Goal: Transaction & Acquisition: Book appointment/travel/reservation

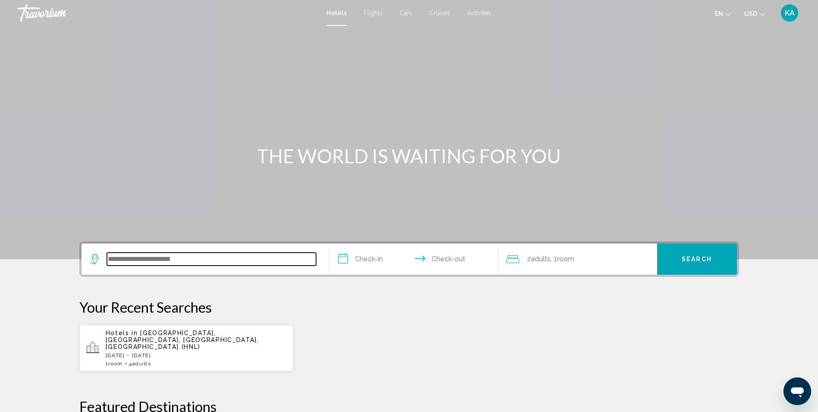
click at [138, 256] on input "Search widget" at bounding box center [211, 258] width 209 height 13
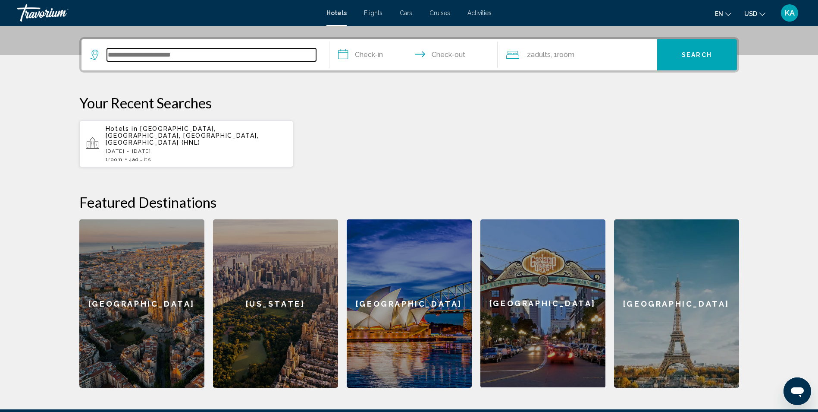
scroll to position [213, 0]
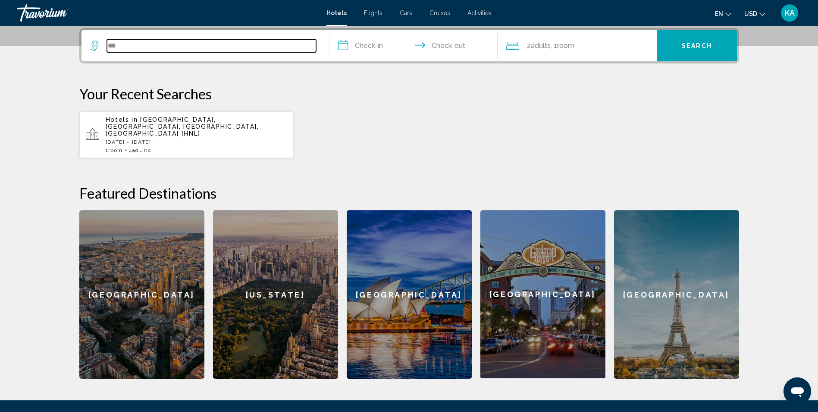
click at [152, 44] on input "***" at bounding box center [211, 45] width 209 height 13
type input "*"
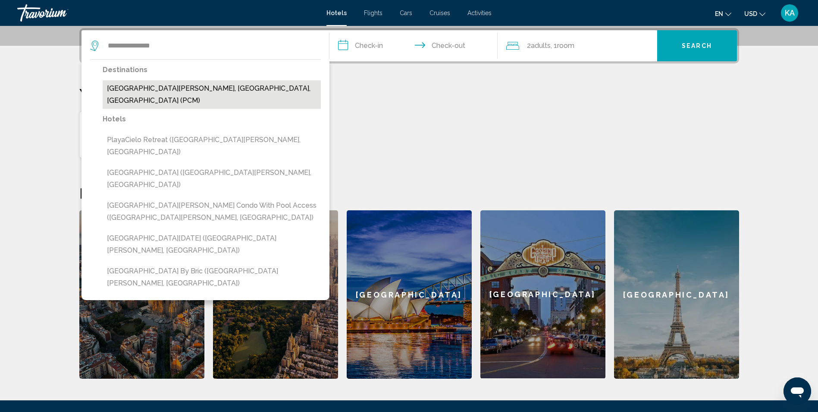
click at [174, 88] on button "Playa Del Carmen, Riviera Maya, Mexico (PCM)" at bounding box center [212, 94] width 218 height 28
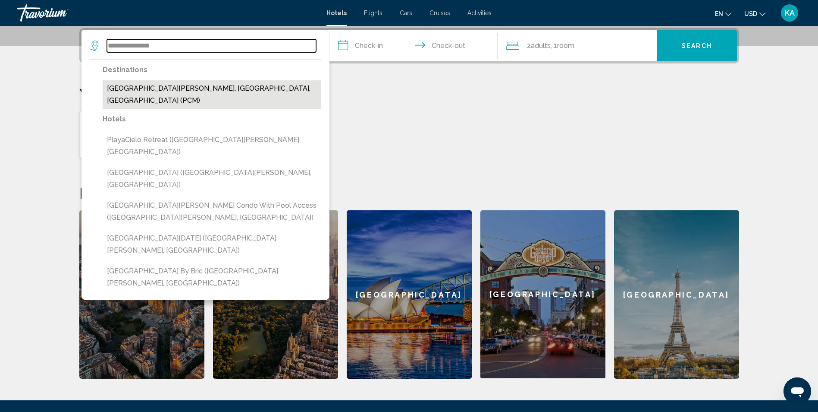
type input "**********"
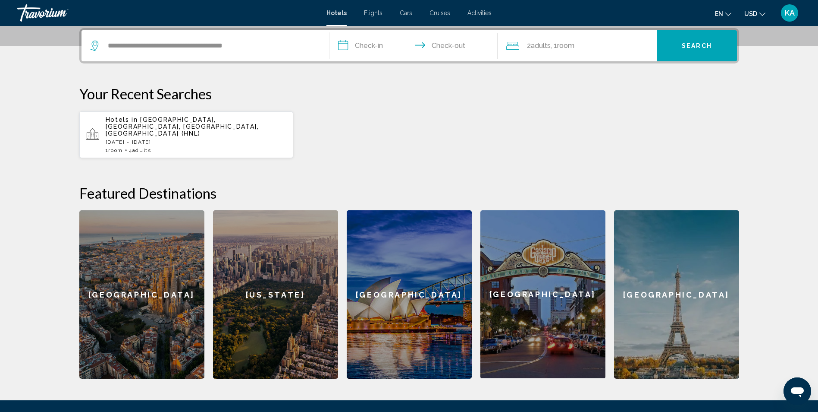
click at [359, 46] on input "**********" at bounding box center [416, 47] width 172 height 34
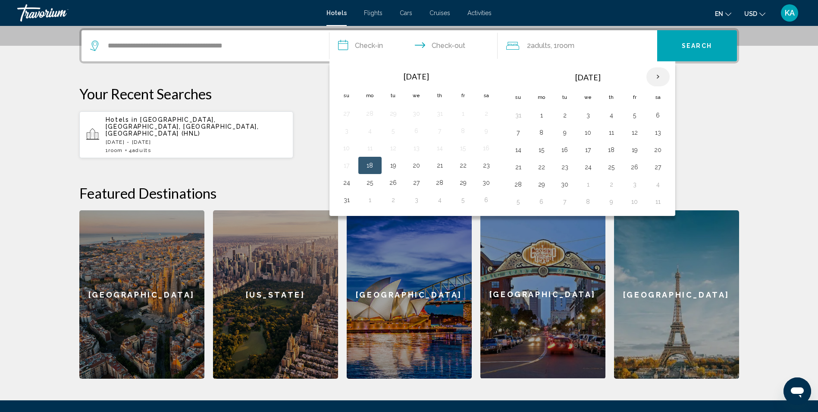
click at [660, 73] on th "Next month" at bounding box center [658, 76] width 23 height 19
click at [563, 113] on button "2" at bounding box center [565, 115] width 14 height 12
click at [517, 132] on button "7" at bounding box center [519, 132] width 14 height 12
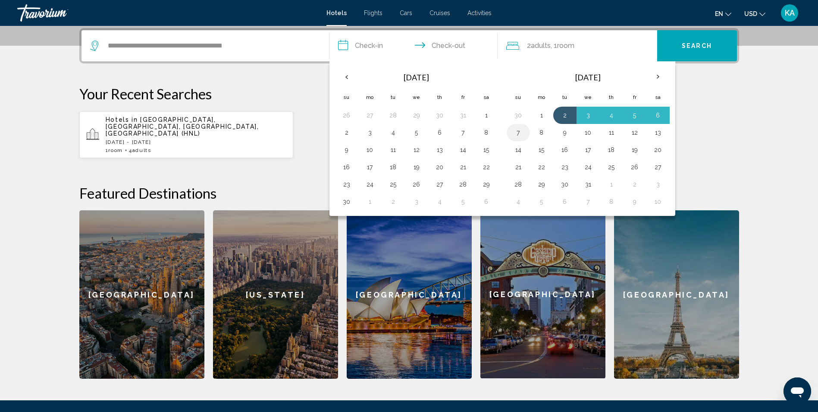
type input "**********"
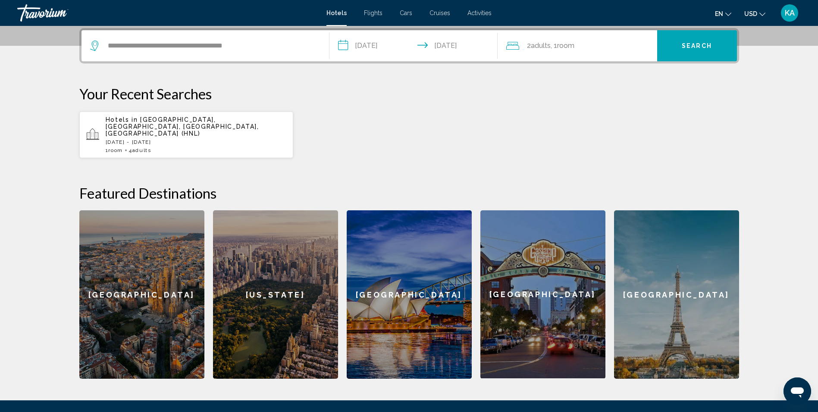
click at [698, 50] on button "Search" at bounding box center [697, 45] width 80 height 31
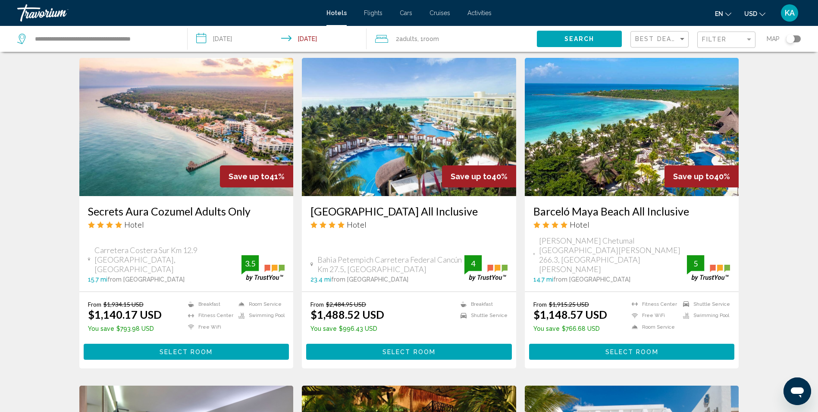
scroll to position [707, 0]
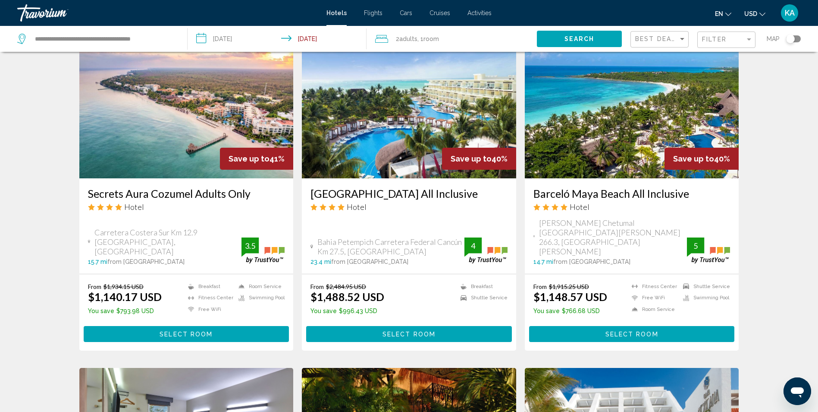
click at [763, 16] on icon "Change currency" at bounding box center [763, 14] width 6 height 3
click at [745, 58] on button "CAD (Can$)" at bounding box center [738, 56] width 44 height 11
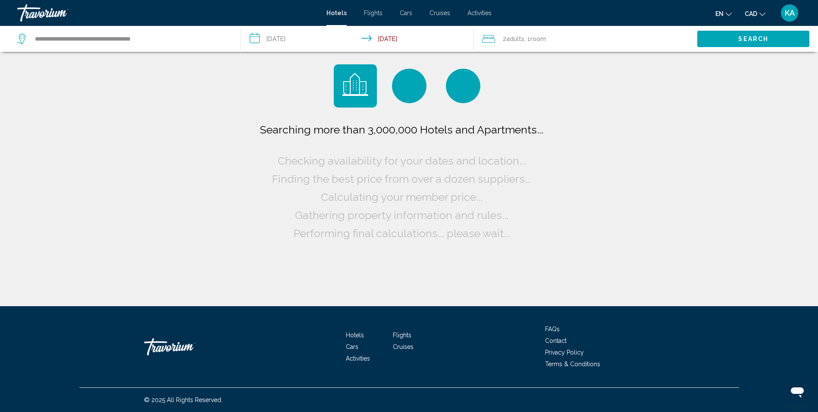
scroll to position [0, 0]
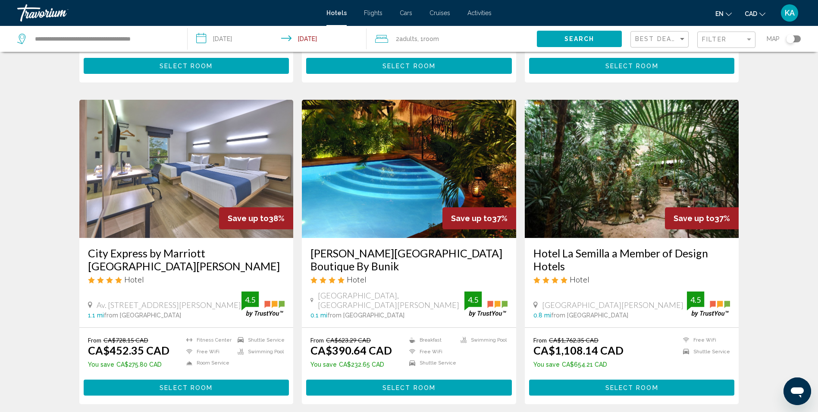
scroll to position [958, 0]
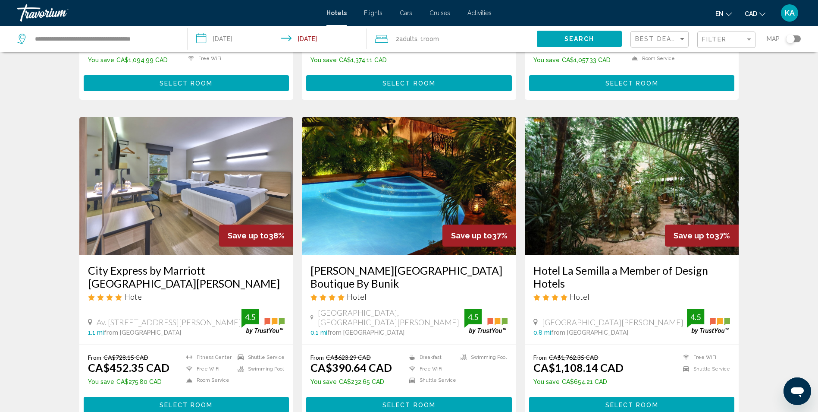
click at [394, 165] on img "Main content" at bounding box center [409, 186] width 214 height 138
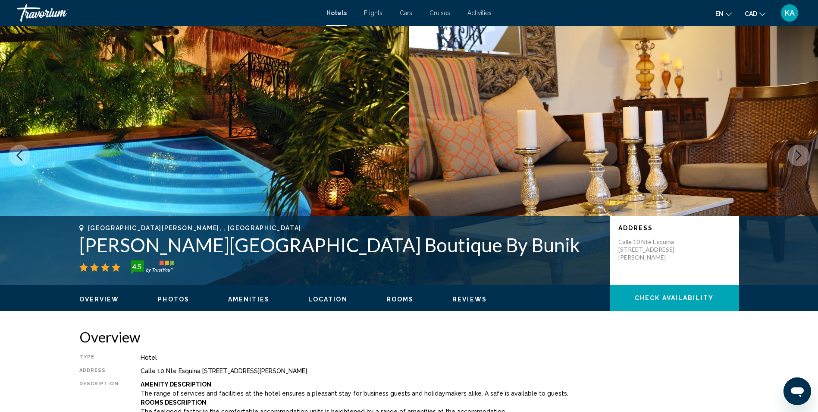
click at [796, 155] on icon "Next image" at bounding box center [799, 155] width 10 height 10
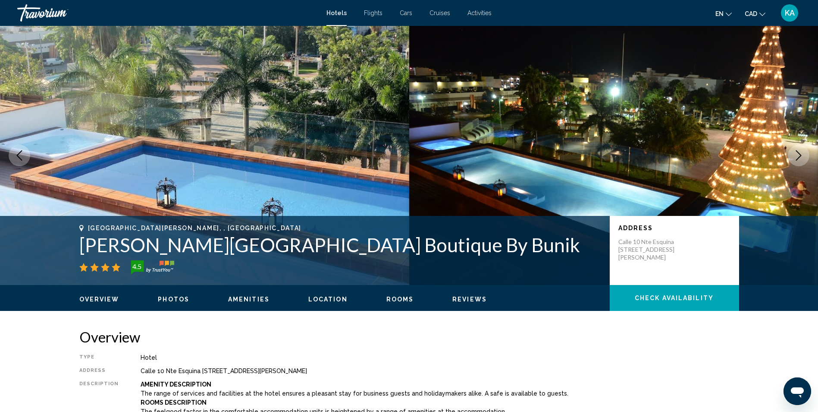
click at [796, 155] on icon "Next image" at bounding box center [799, 155] width 10 height 10
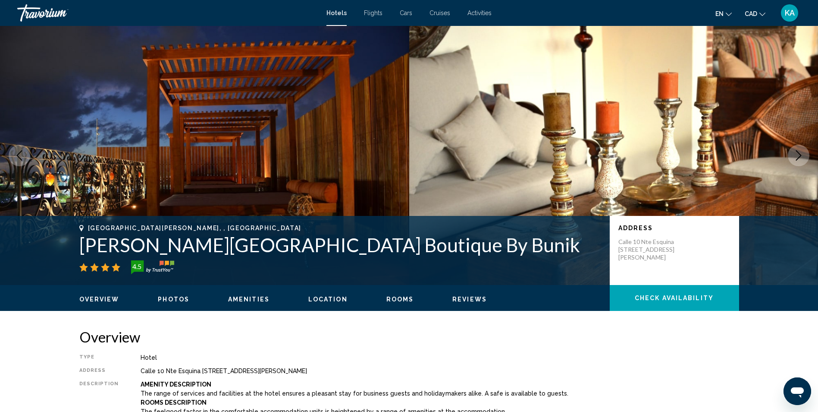
click at [796, 155] on icon "Next image" at bounding box center [799, 155] width 10 height 10
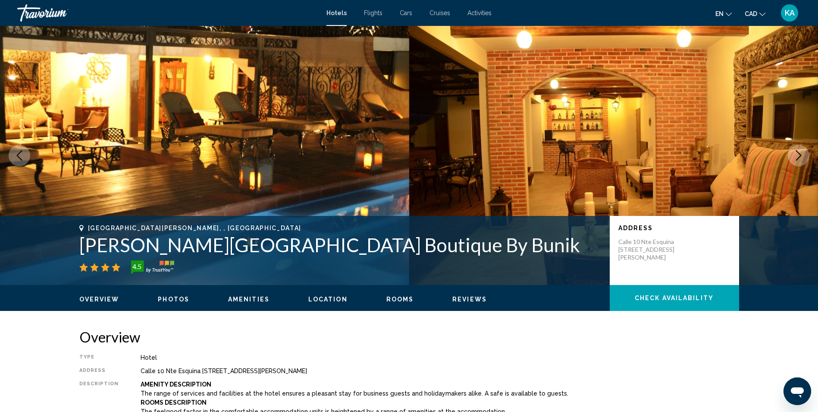
click at [796, 155] on icon "Next image" at bounding box center [799, 155] width 10 height 10
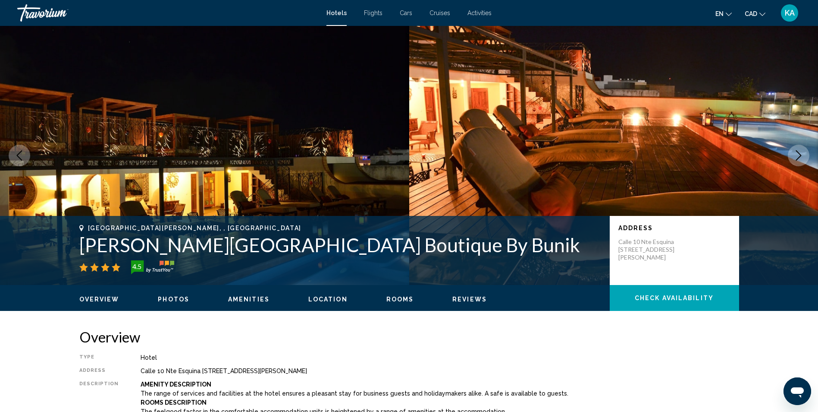
click at [796, 155] on icon "Next image" at bounding box center [799, 155] width 10 height 10
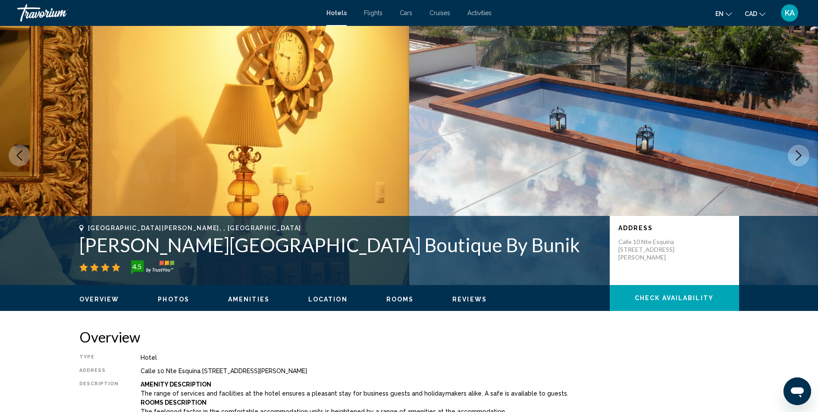
click at [796, 155] on icon "Next image" at bounding box center [799, 155] width 10 height 10
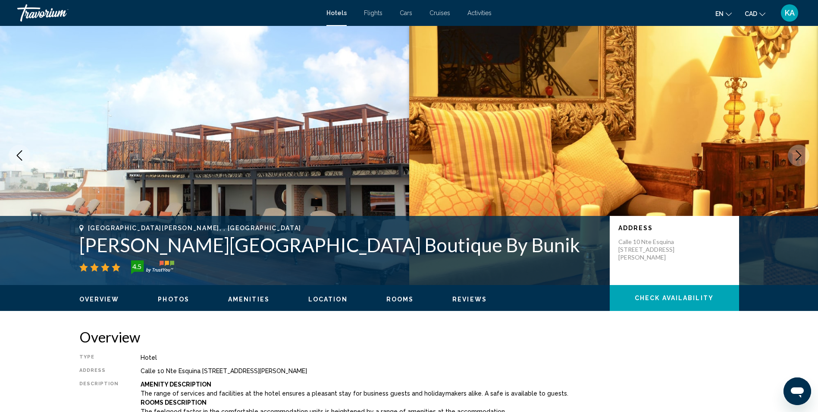
click at [796, 155] on icon "Next image" at bounding box center [799, 155] width 10 height 10
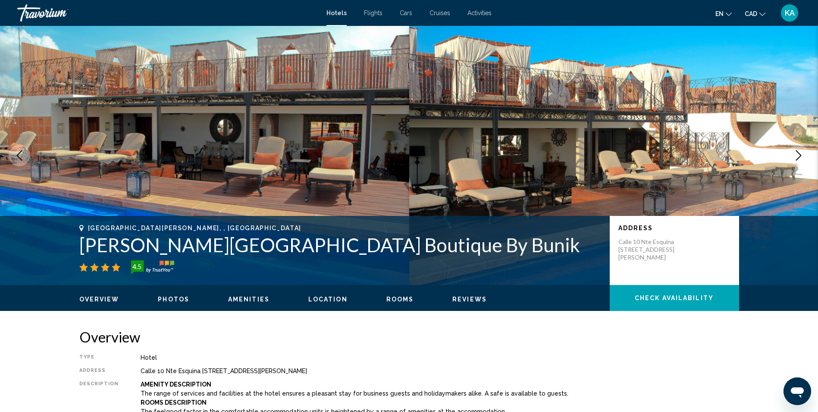
click at [796, 155] on icon "Next image" at bounding box center [799, 155] width 10 height 10
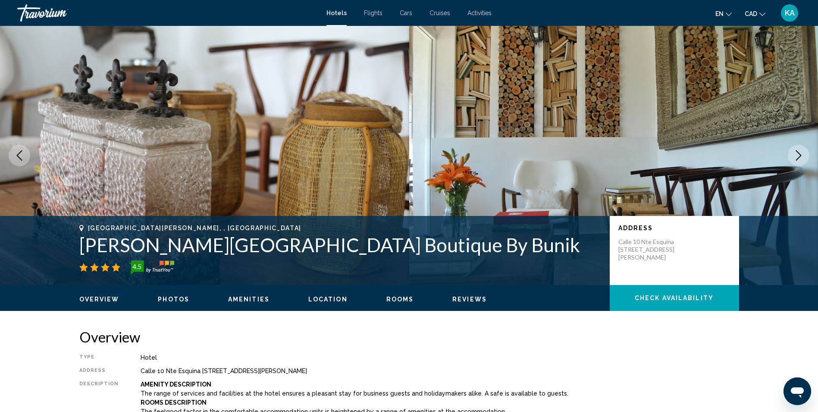
click at [796, 155] on icon "Next image" at bounding box center [799, 155] width 10 height 10
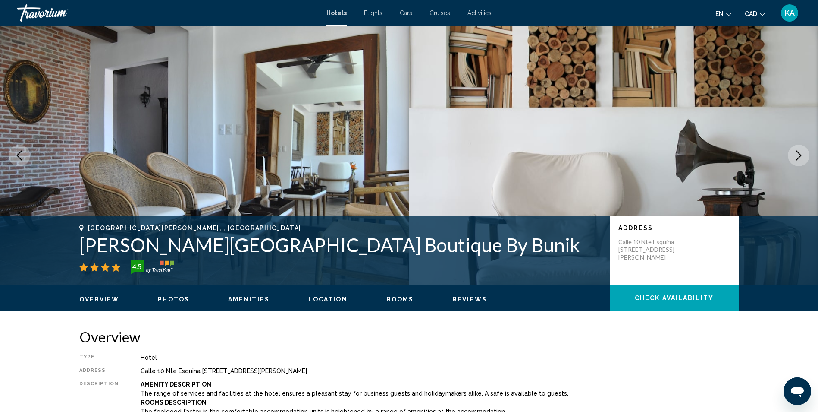
click at [796, 155] on icon "Next image" at bounding box center [799, 155] width 10 height 10
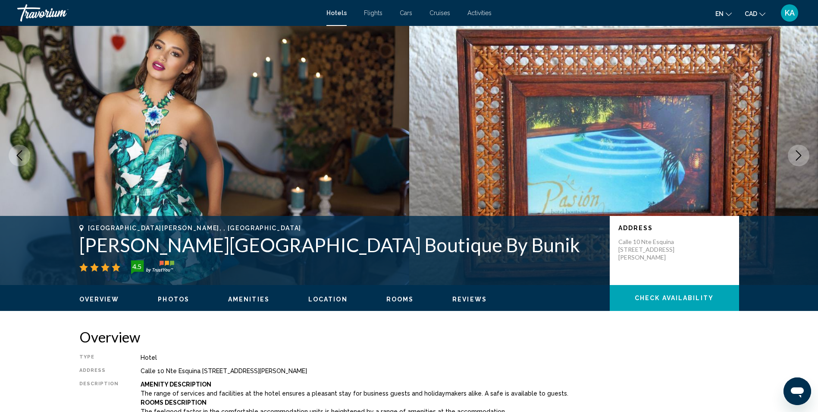
click at [796, 155] on icon "Next image" at bounding box center [799, 155] width 10 height 10
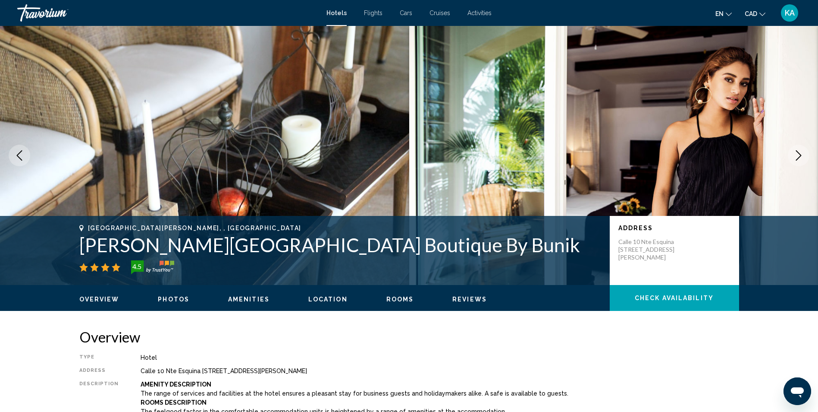
click at [796, 155] on icon "Next image" at bounding box center [799, 155] width 10 height 10
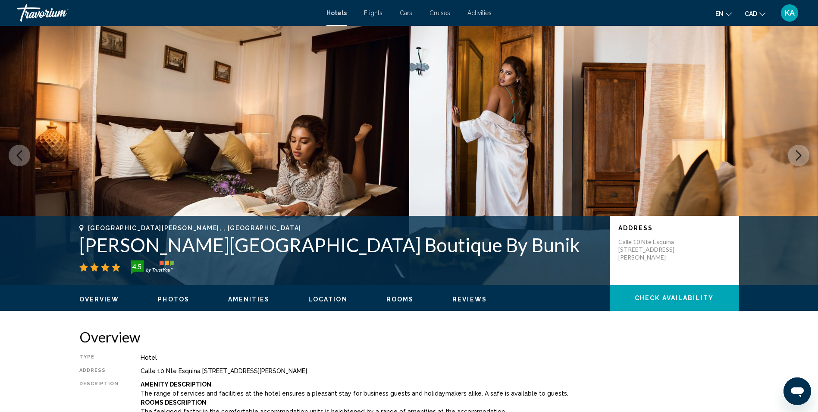
click at [796, 155] on icon "Next image" at bounding box center [799, 155] width 10 height 10
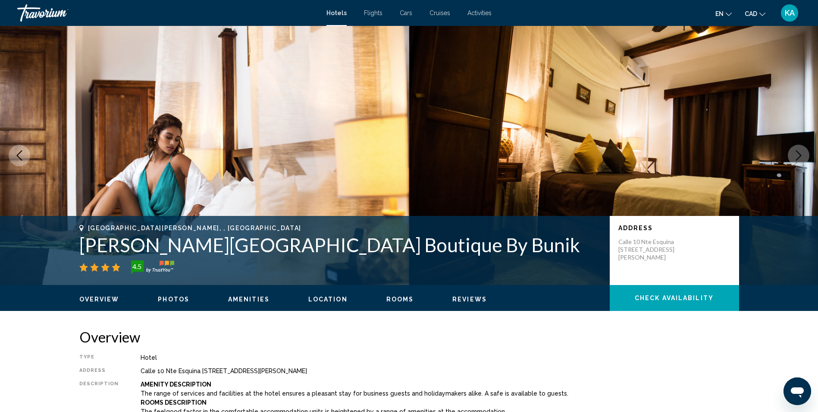
click at [796, 155] on icon "Next image" at bounding box center [799, 155] width 10 height 10
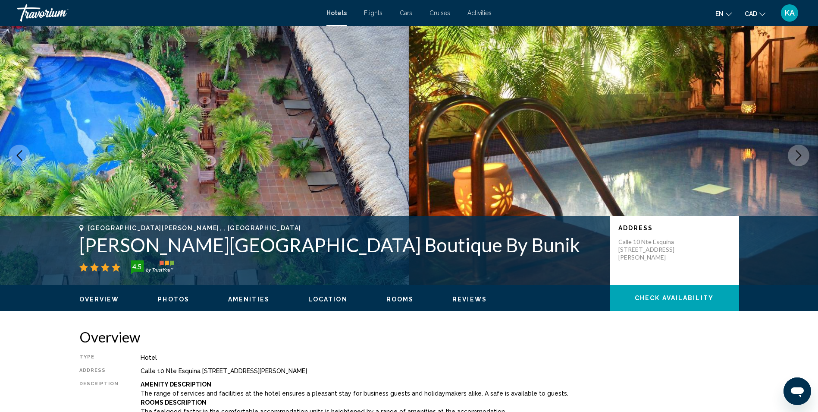
click at [796, 155] on icon "Next image" at bounding box center [799, 155] width 10 height 10
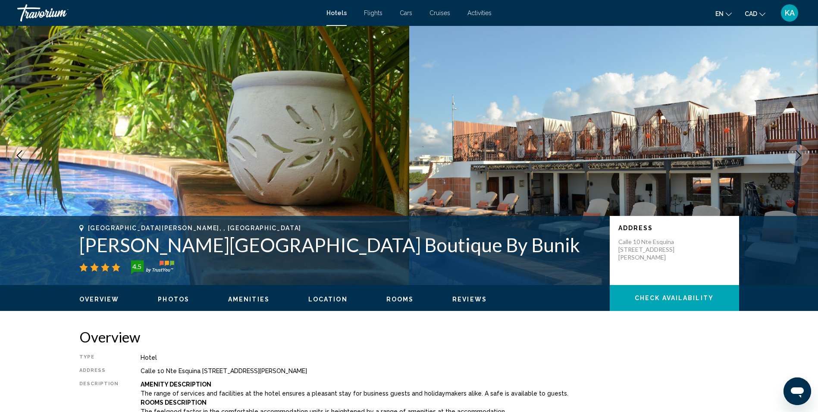
click at [796, 155] on icon "Next image" at bounding box center [799, 155] width 10 height 10
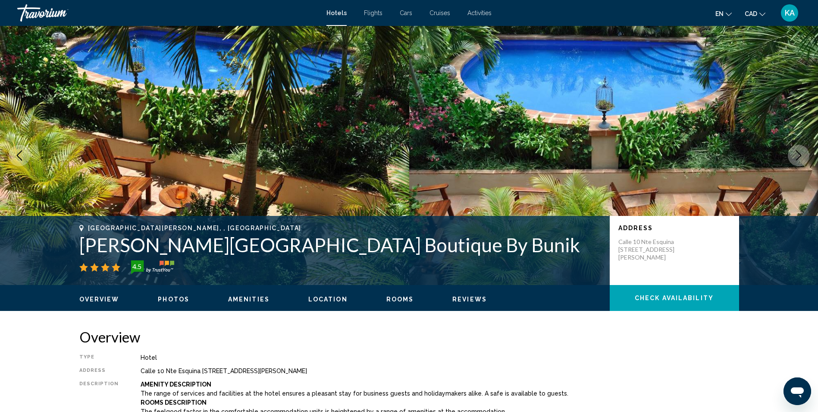
click at [796, 155] on icon "Next image" at bounding box center [799, 155] width 10 height 10
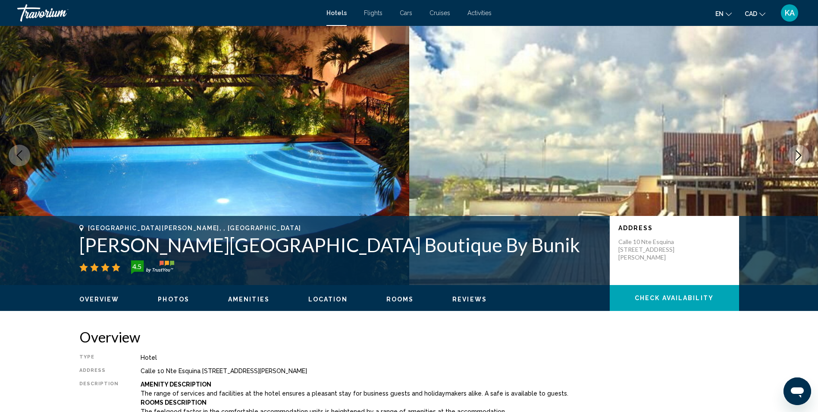
click at [796, 155] on icon "Next image" at bounding box center [799, 155] width 10 height 10
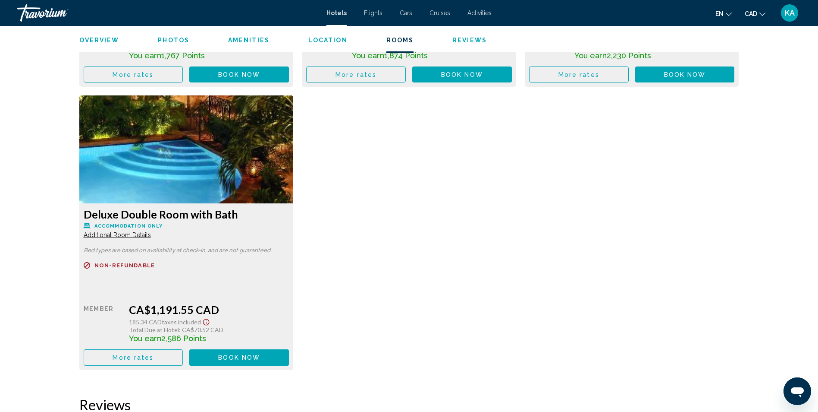
scroll to position [2279, 0]
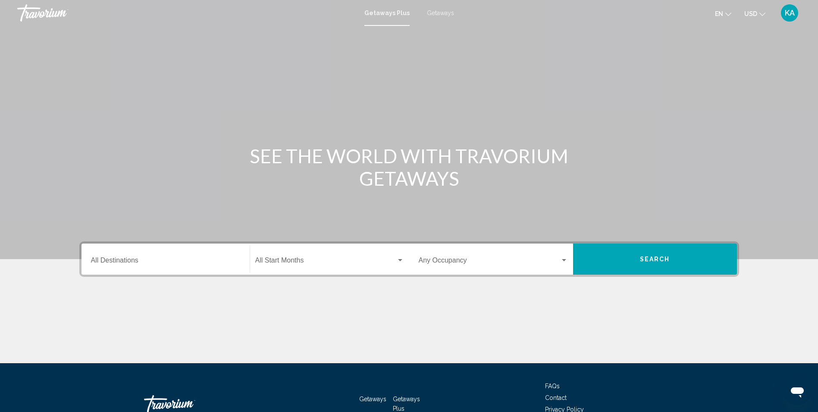
click at [759, 9] on button "USD USD ($) MXN (Mex$) CAD (Can$) GBP (£) EUR (€) AUD (A$) NZD (NZ$) CNY (CN¥)" at bounding box center [755, 13] width 21 height 13
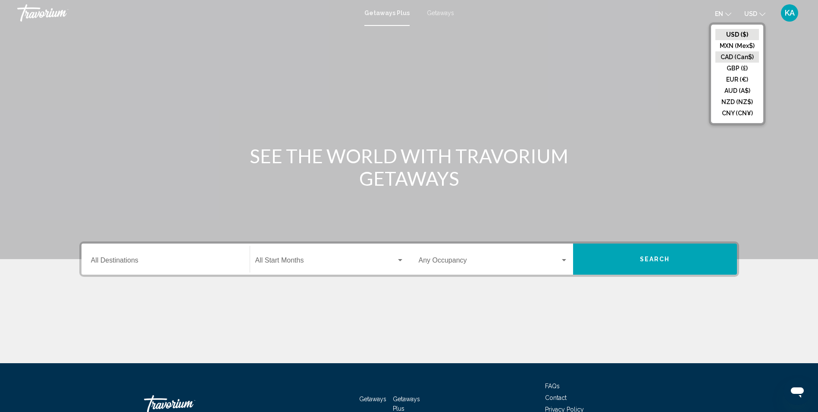
click at [742, 58] on button "CAD (Can$)" at bounding box center [738, 56] width 44 height 11
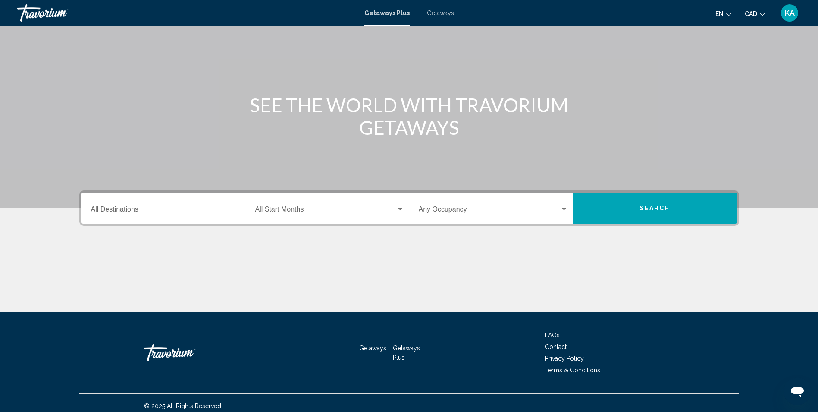
scroll to position [57, 0]
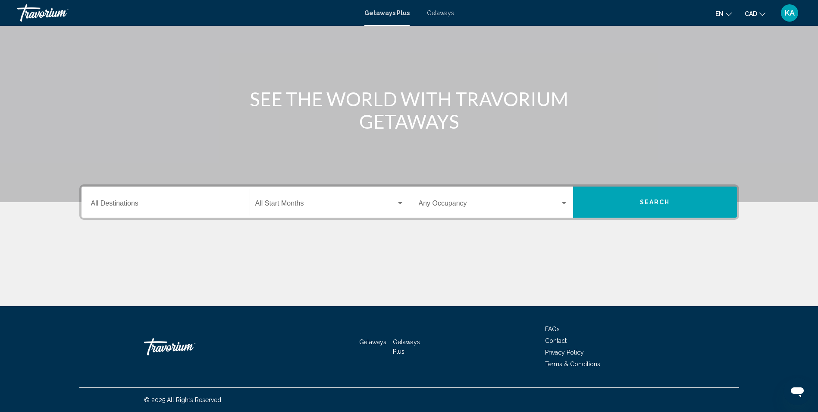
click at [118, 205] on input "Destination All Destinations" at bounding box center [165, 205] width 149 height 8
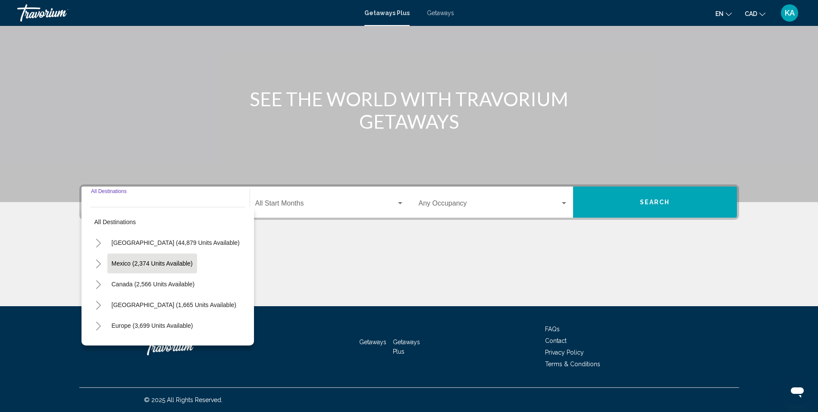
click at [141, 257] on button "Mexico (2,374 units available)" at bounding box center [152, 263] width 90 height 20
type input "**********"
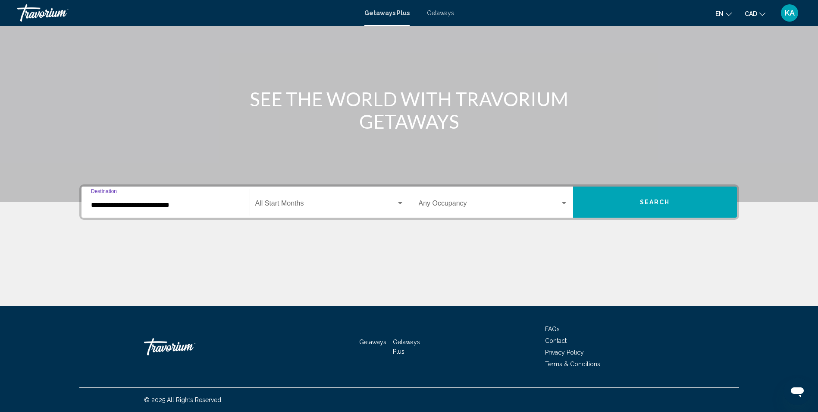
click at [316, 204] on span "Search widget" at bounding box center [325, 205] width 141 height 8
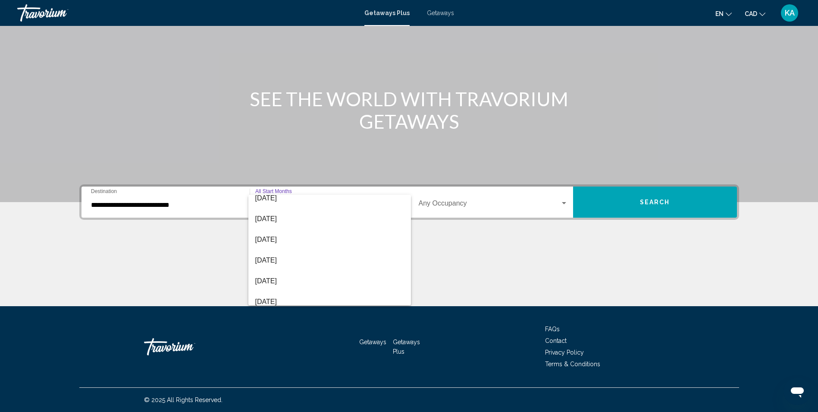
scroll to position [119, 0]
click at [411, 256] on div "All Start Months [DATE] [DATE] [DATE] [DATE] [DATE] [DATE] [DATE] [DATE] [DATE]…" at bounding box center [329, 250] width 163 height 110
click at [284, 238] on span "[DATE]" at bounding box center [329, 240] width 149 height 21
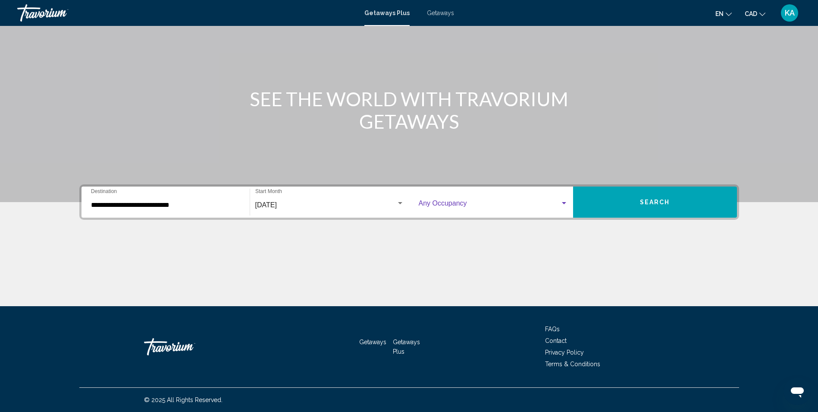
click at [565, 203] on div "Search widget" at bounding box center [564, 203] width 4 height 2
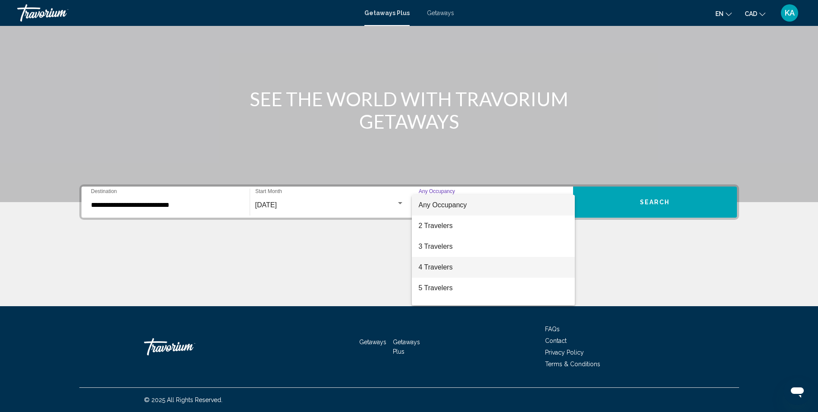
click at [471, 269] on span "4 Travelers" at bounding box center [493, 267] width 149 height 21
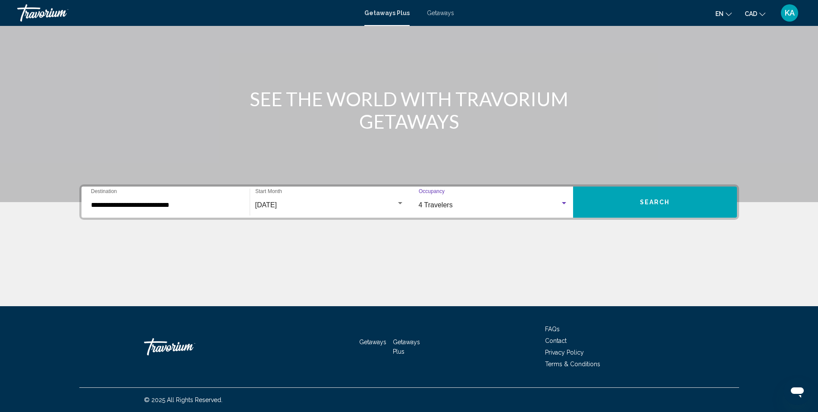
click at [665, 208] on button "Search" at bounding box center [655, 201] width 164 height 31
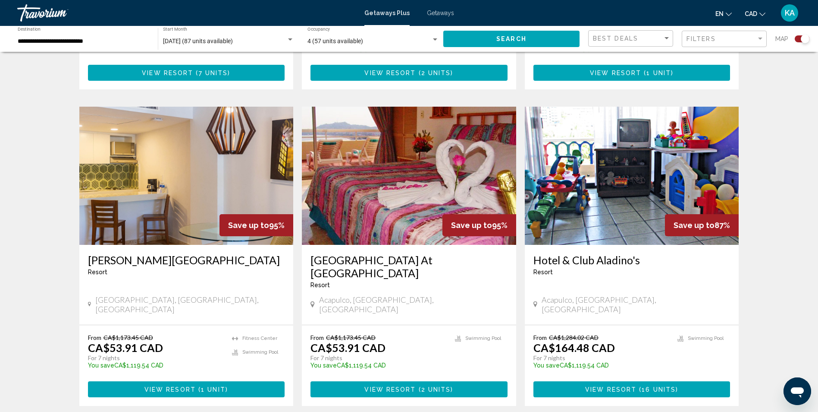
scroll to position [1195, 0]
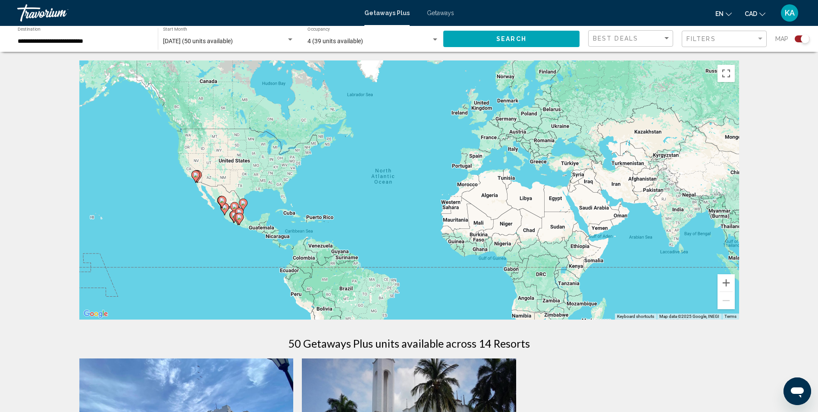
click at [434, 38] on div "Search widget" at bounding box center [435, 39] width 4 height 2
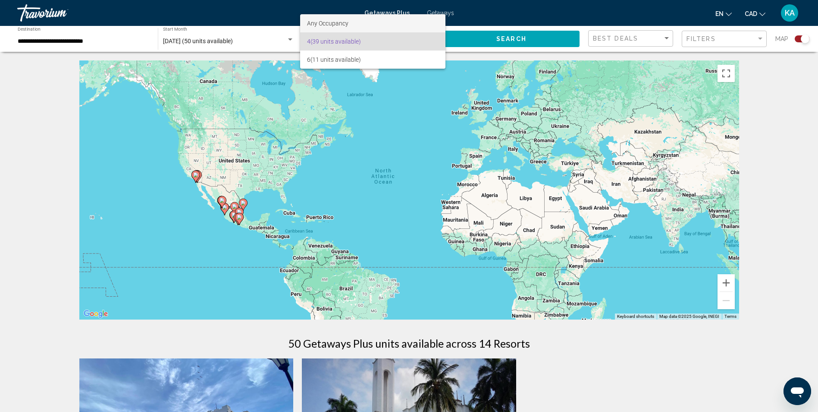
click at [355, 19] on span "Any Occupancy" at bounding box center [373, 23] width 132 height 18
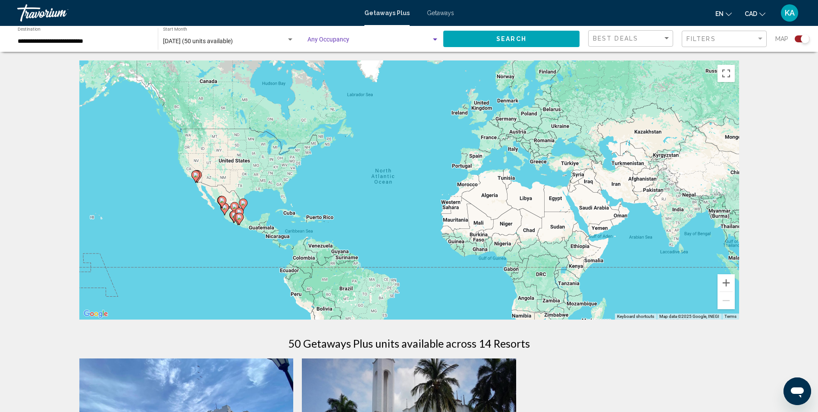
click at [100, 40] on input "**********" at bounding box center [84, 41] width 132 height 7
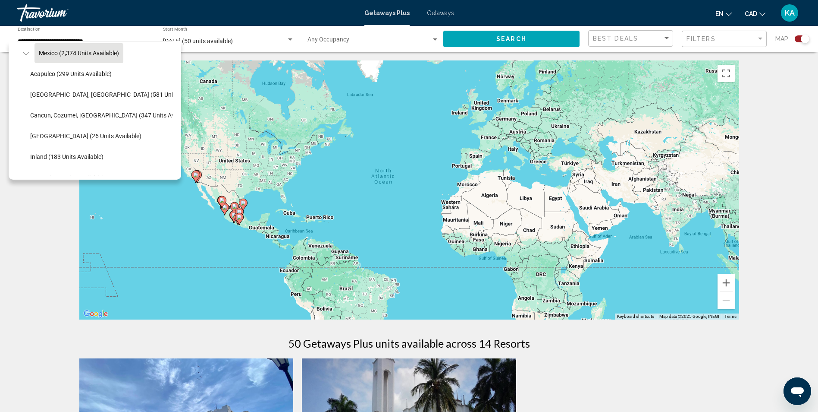
scroll to position [33, 0]
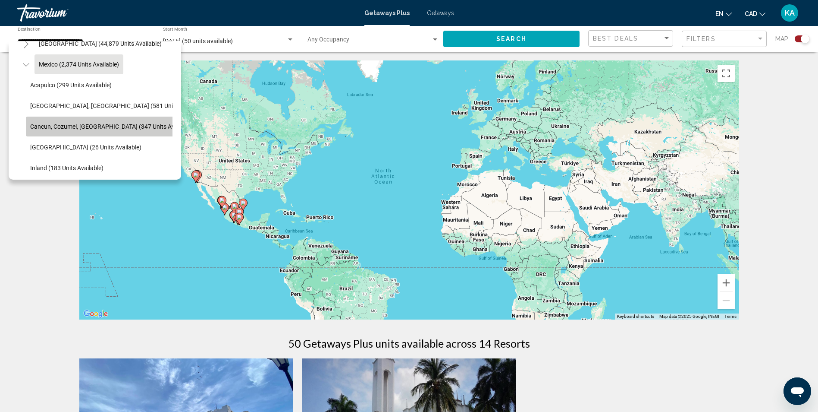
click at [124, 126] on span "Cancun, Cozumel, [GEOGRAPHIC_DATA] (347 units available)" at bounding box center [112, 126] width 164 height 7
type input "**********"
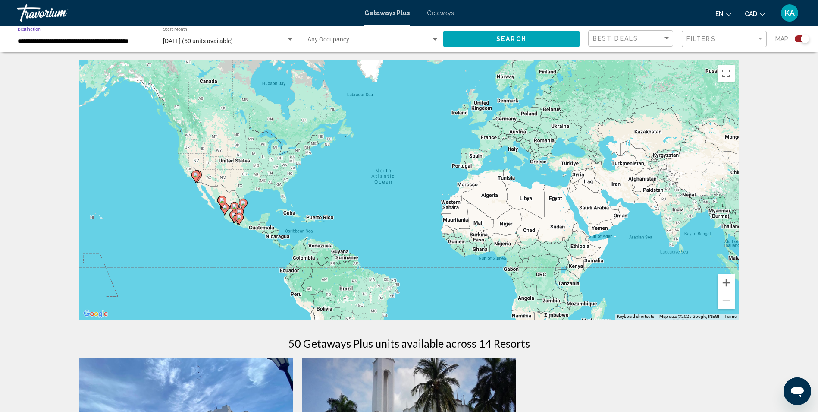
click at [521, 36] on span "Search" at bounding box center [512, 39] width 30 height 7
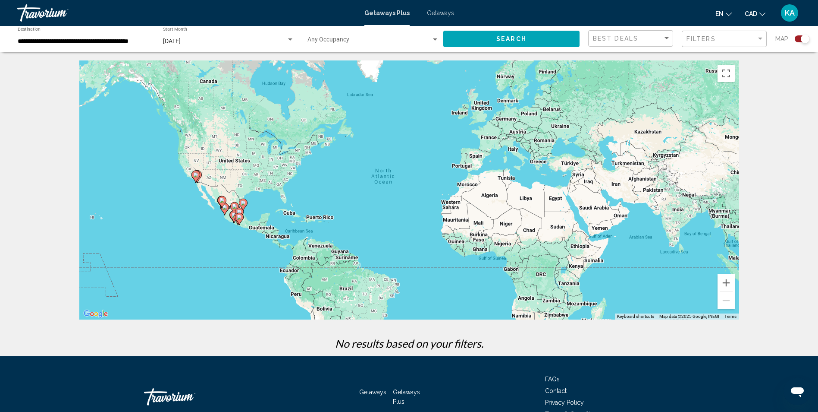
click at [290, 38] on div "Search widget" at bounding box center [290, 39] width 8 height 7
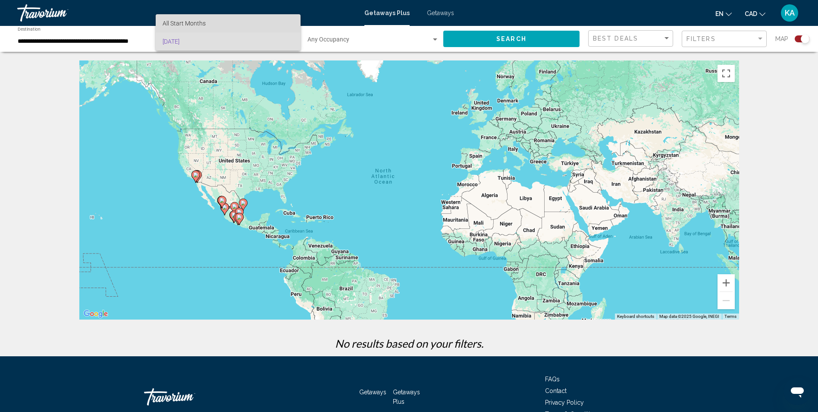
click at [268, 26] on span "All Start Months" at bounding box center [228, 23] width 131 height 18
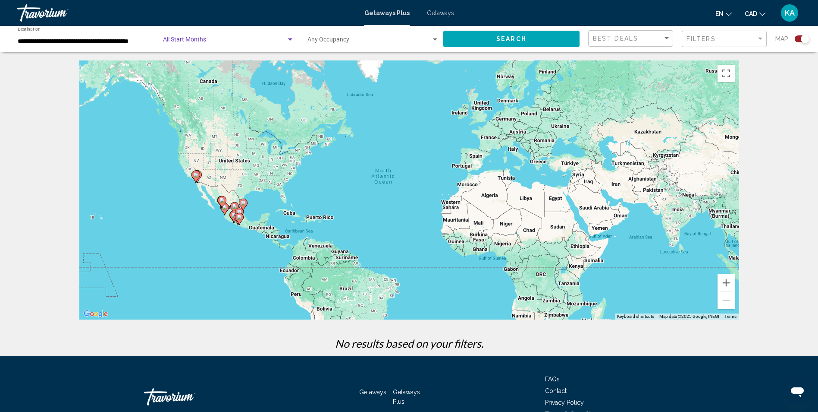
click at [465, 38] on button "Search" at bounding box center [511, 39] width 136 height 16
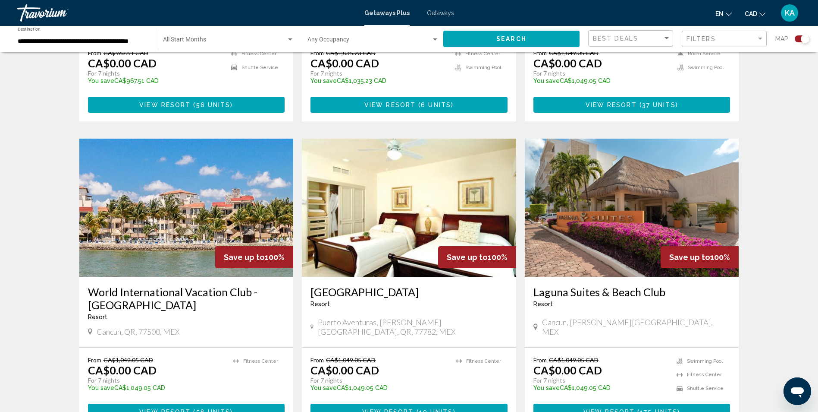
scroll to position [538, 0]
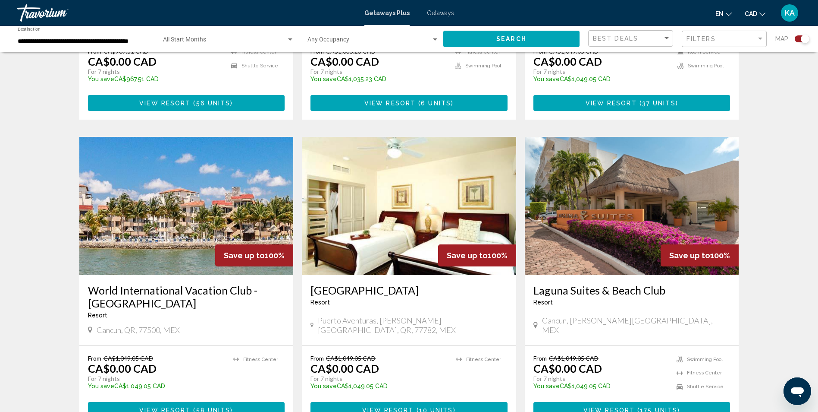
click at [329, 183] on img "Main content" at bounding box center [409, 206] width 214 height 138
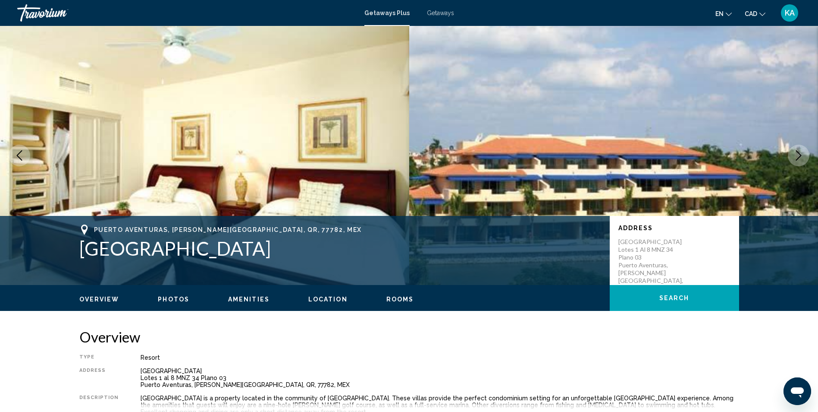
click at [803, 154] on icon "Next image" at bounding box center [799, 155] width 10 height 10
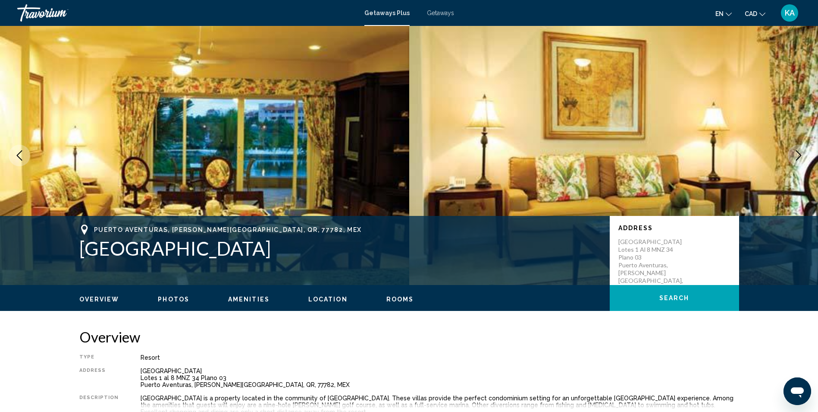
click at [803, 154] on icon "Next image" at bounding box center [799, 155] width 10 height 10
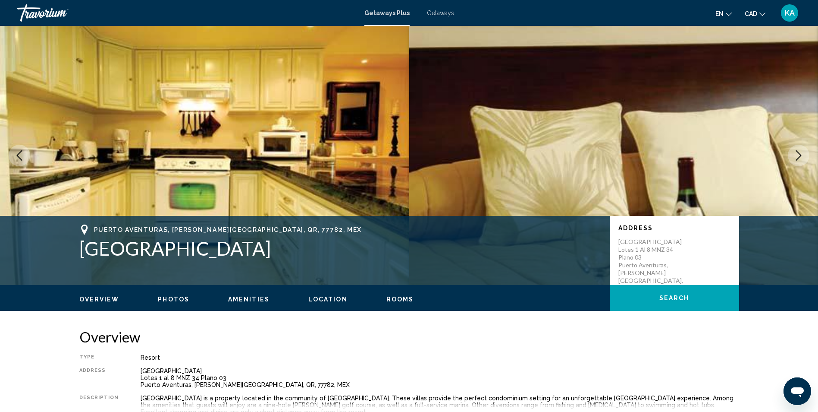
click at [803, 154] on icon "Next image" at bounding box center [799, 155] width 10 height 10
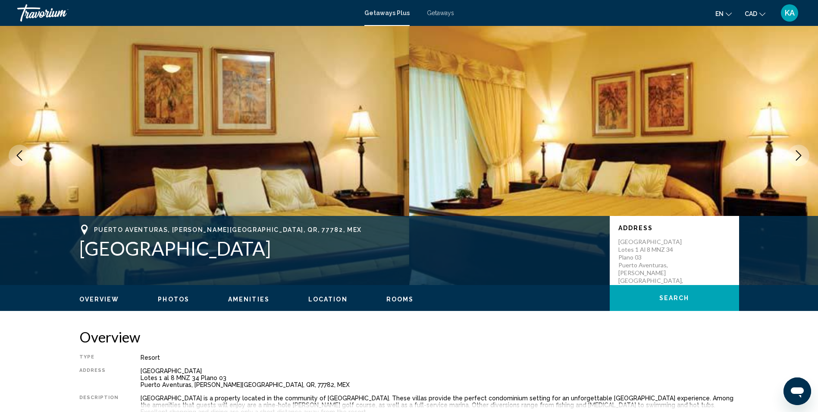
click at [803, 154] on icon "Next image" at bounding box center [799, 155] width 10 height 10
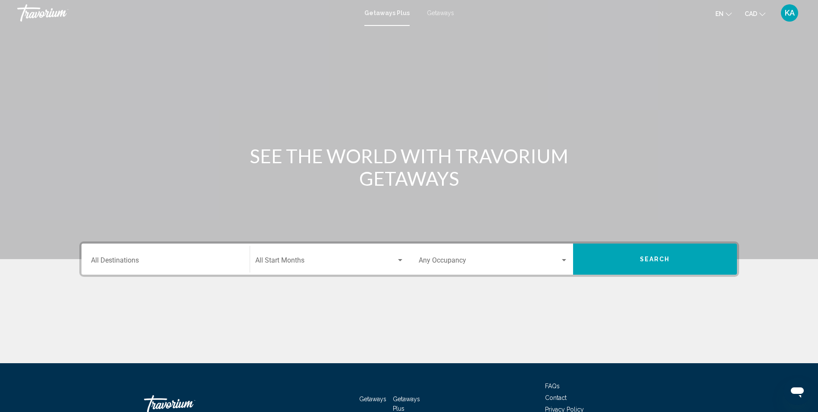
click at [132, 259] on input "Destination All Destinations" at bounding box center [165, 262] width 149 height 8
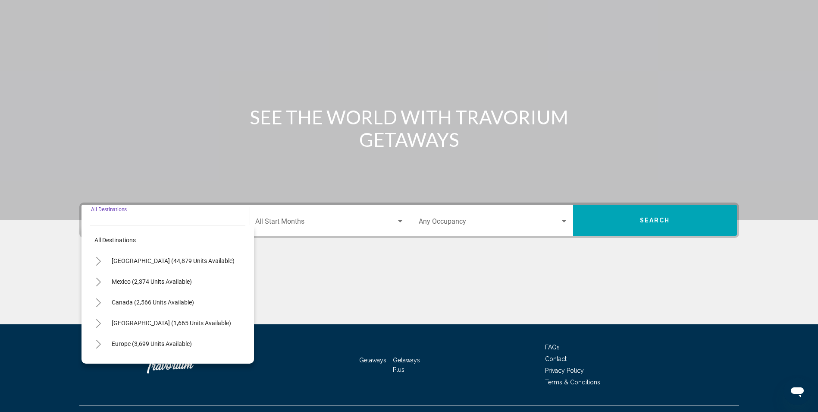
scroll to position [57, 0]
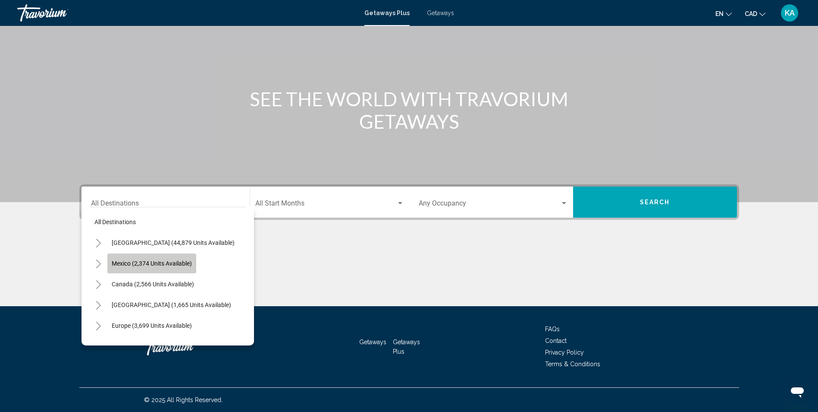
click at [167, 258] on button "Mexico (2,374 units available)" at bounding box center [151, 263] width 89 height 20
type input "**********"
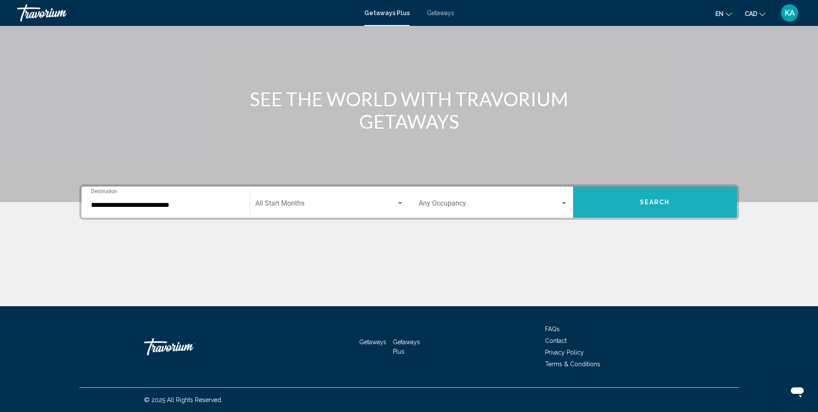
click at [665, 202] on span "Search" at bounding box center [655, 202] width 30 height 7
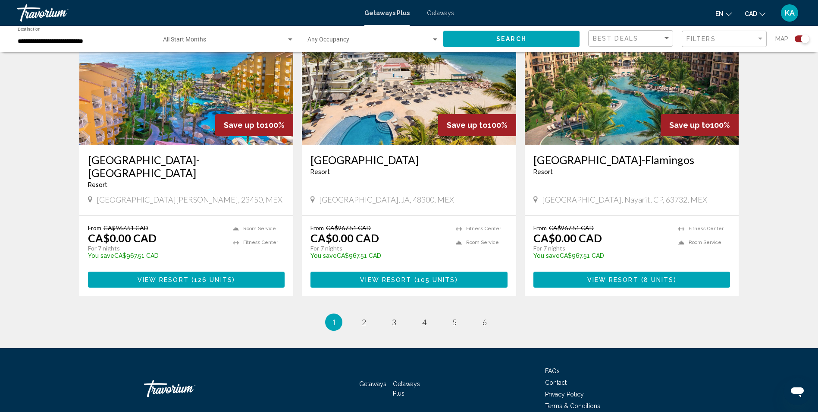
scroll to position [1260, 0]
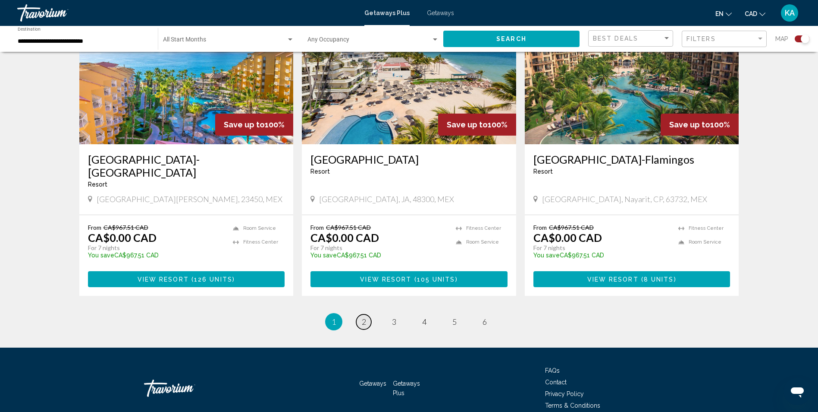
click at [364, 317] on span "2" at bounding box center [364, 321] width 4 height 9
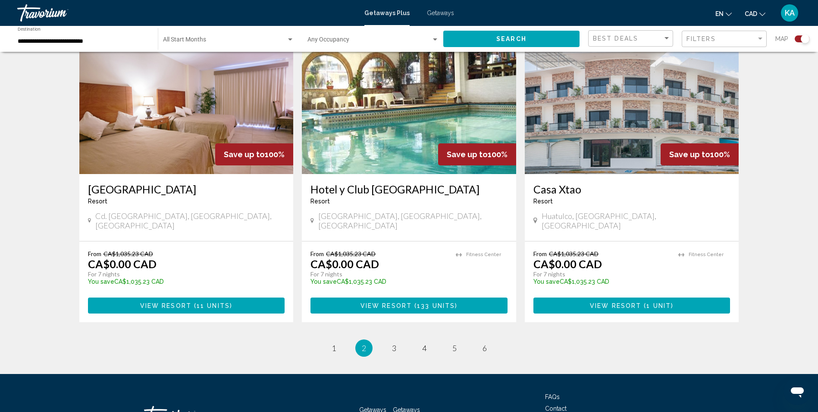
scroll to position [1288, 0]
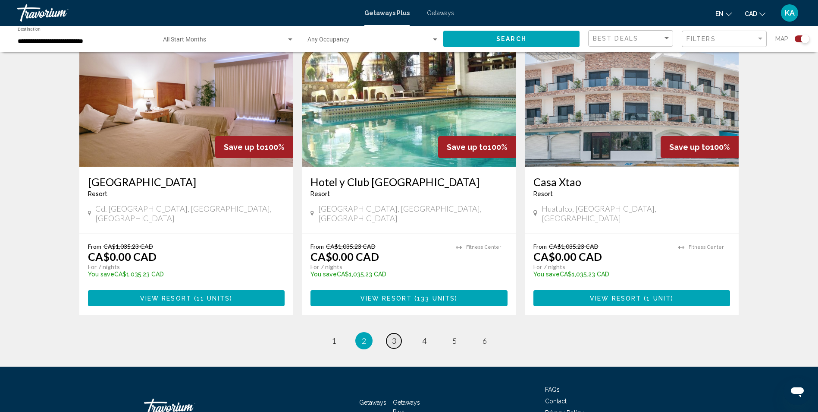
click at [392, 336] on span "3" at bounding box center [394, 340] width 4 height 9
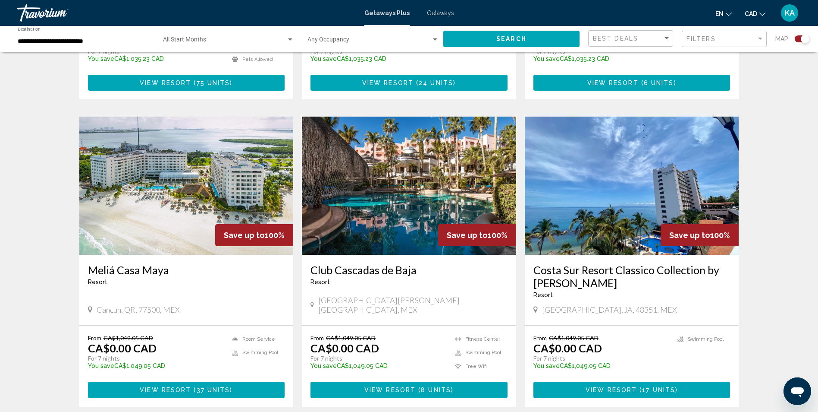
scroll to position [556, 0]
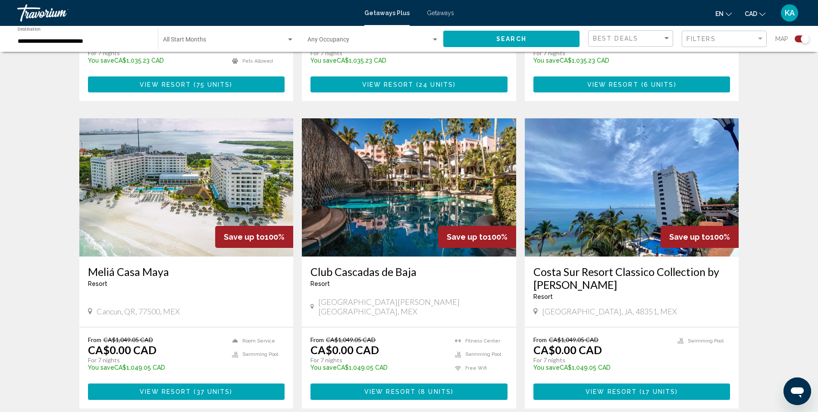
click at [189, 174] on img "Main content" at bounding box center [186, 187] width 214 height 138
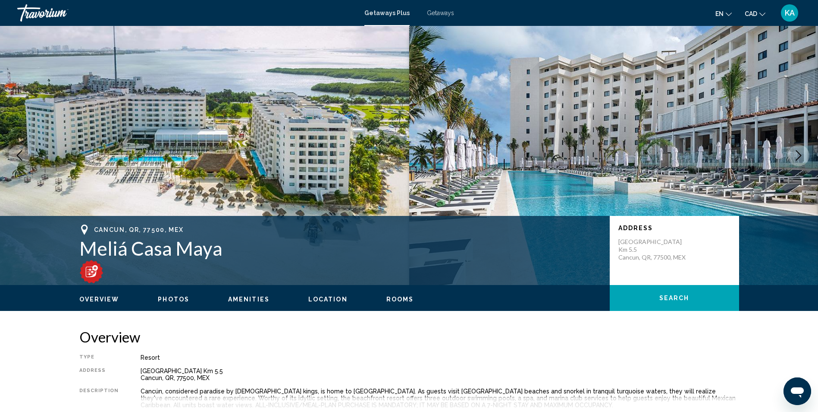
click at [802, 157] on icon "Next image" at bounding box center [799, 155] width 10 height 10
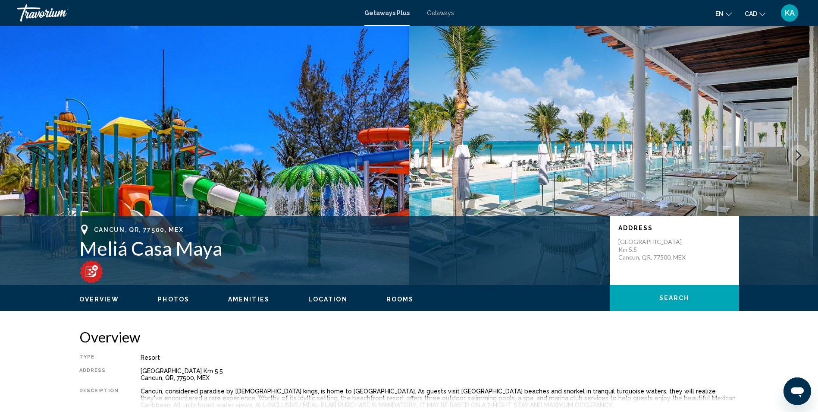
click at [802, 157] on icon "Next image" at bounding box center [799, 155] width 10 height 10
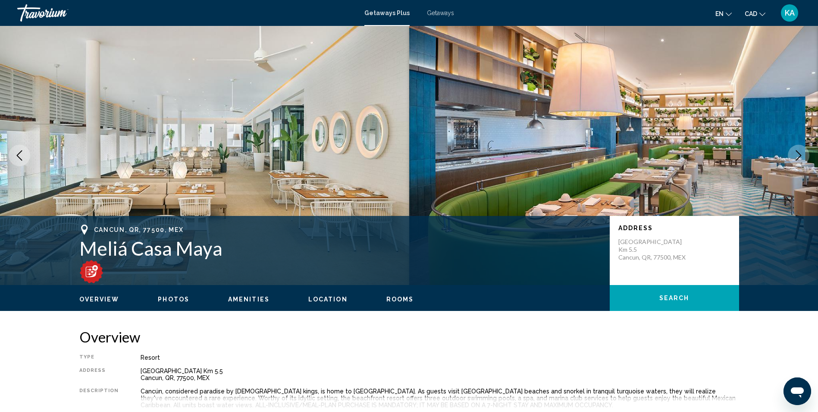
click at [802, 157] on icon "Next image" at bounding box center [799, 155] width 10 height 10
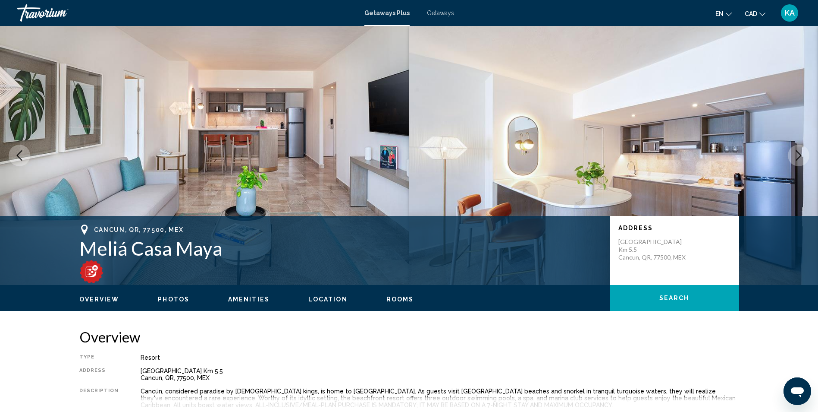
click at [802, 157] on icon "Next image" at bounding box center [799, 155] width 10 height 10
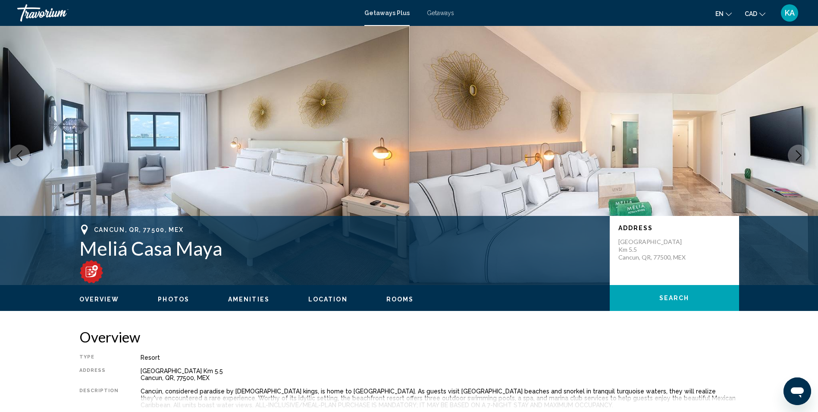
click at [802, 157] on icon "Next image" at bounding box center [799, 155] width 10 height 10
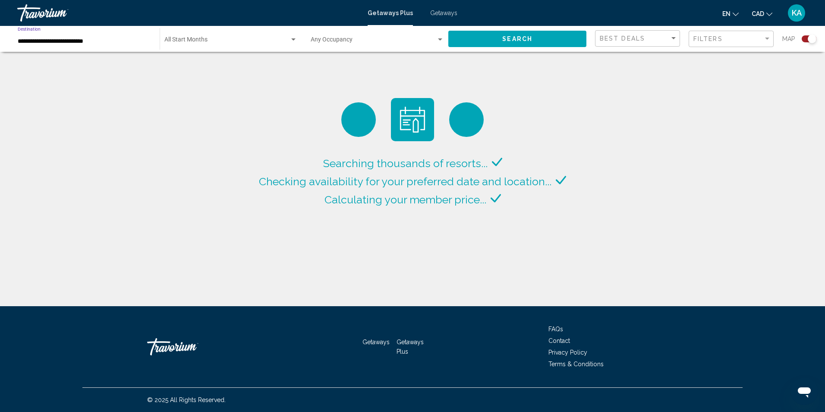
click at [108, 41] on input "**********" at bounding box center [84, 41] width 133 height 7
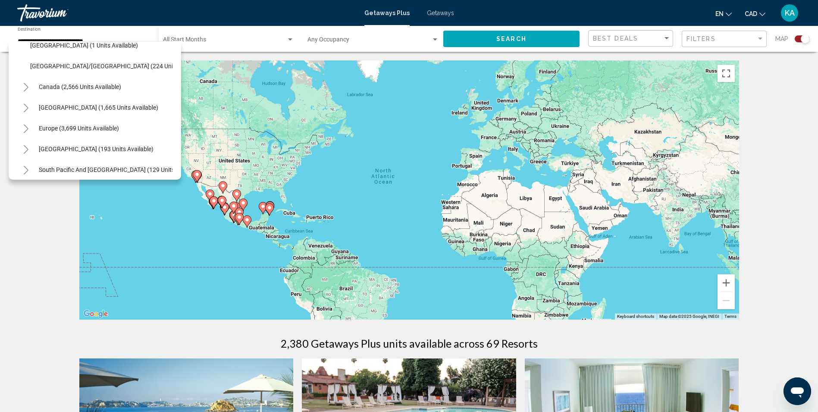
scroll to position [216, 0]
click at [68, 104] on button "[GEOGRAPHIC_DATA] (1,665 units available)" at bounding box center [99, 109] width 128 height 20
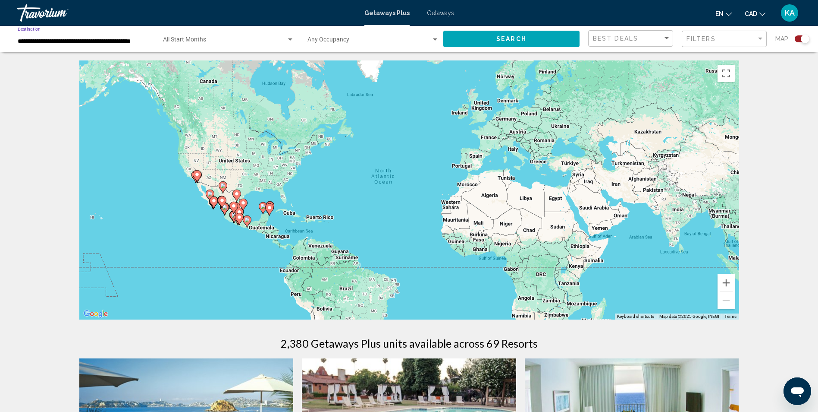
click at [92, 38] on input "**********" at bounding box center [84, 41] width 132 height 7
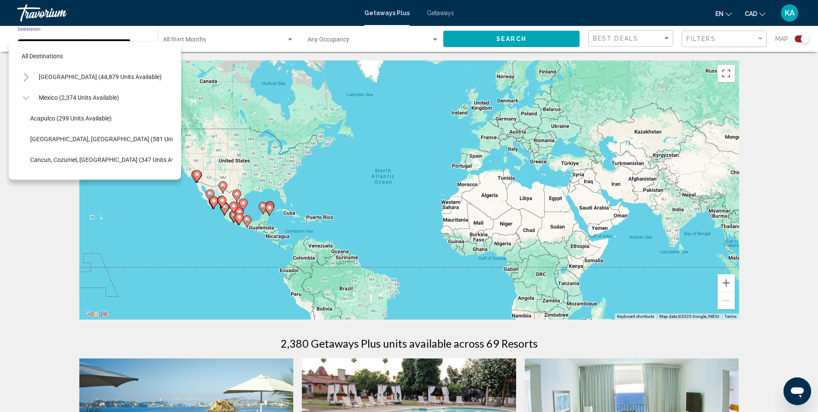
scroll to position [220, 14]
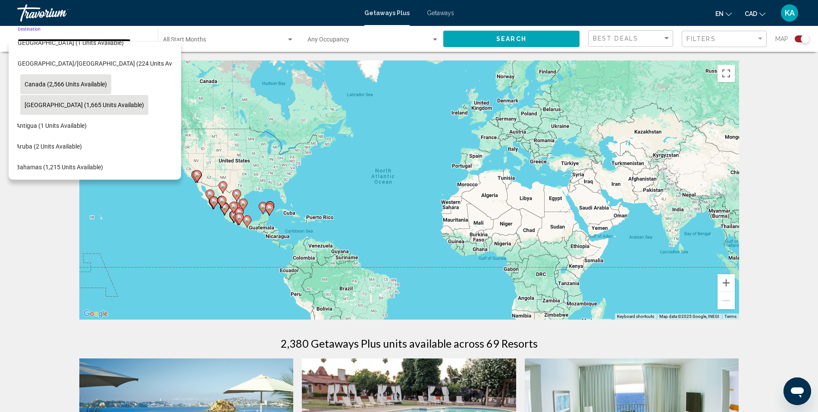
click at [84, 77] on button "Canada (2,566 units available)" at bounding box center [65, 84] width 91 height 20
type input "**********"
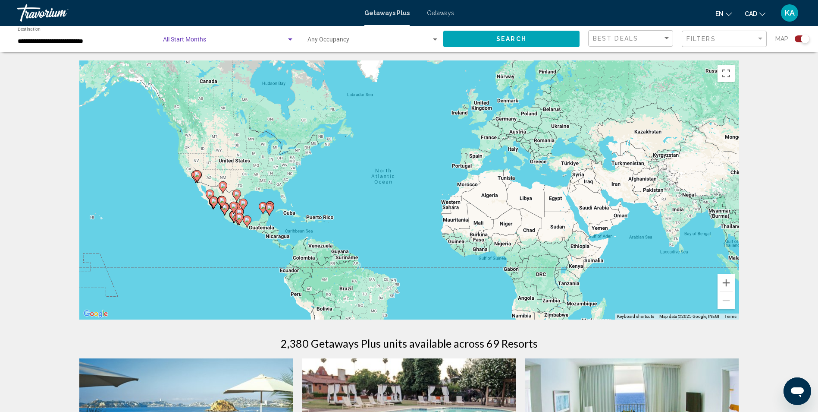
click at [290, 39] on div "Search widget" at bounding box center [290, 39] width 4 height 2
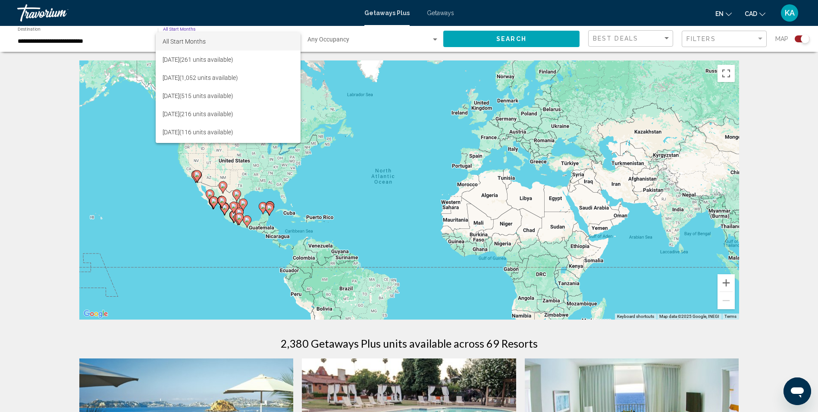
click at [252, 44] on span "All Start Months" at bounding box center [228, 41] width 131 height 18
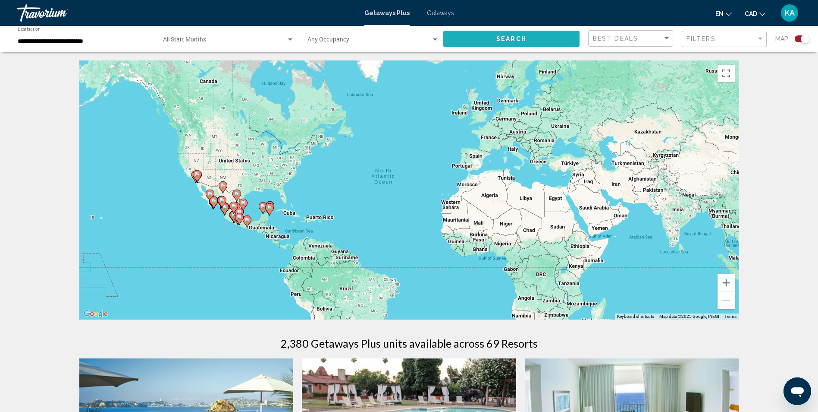
click at [501, 41] on span "Search" at bounding box center [512, 39] width 30 height 7
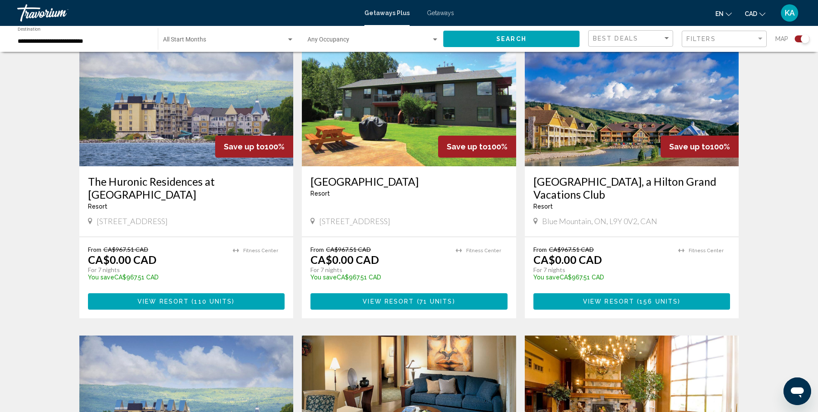
scroll to position [638, 0]
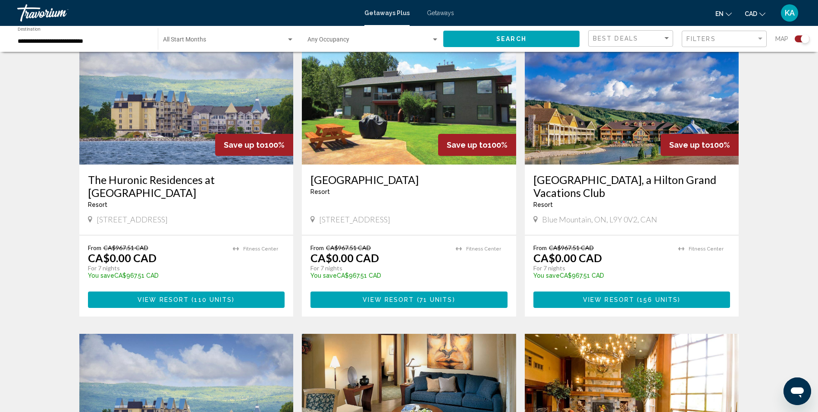
click at [403, 131] on img "Main content" at bounding box center [409, 95] width 214 height 138
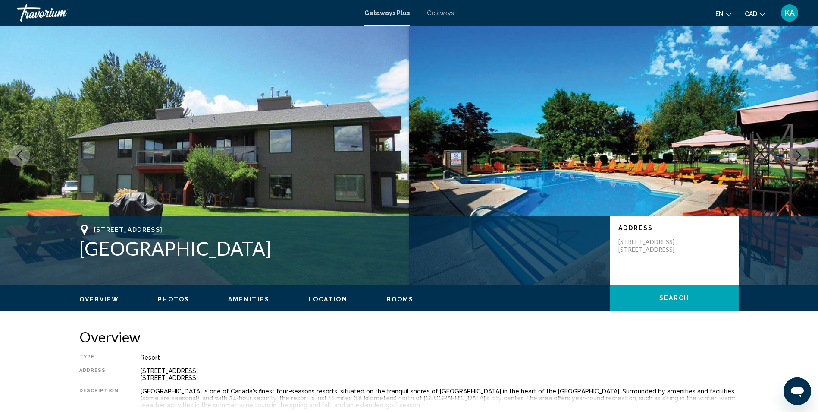
click at [799, 154] on icon "Next image" at bounding box center [799, 155] width 10 height 10
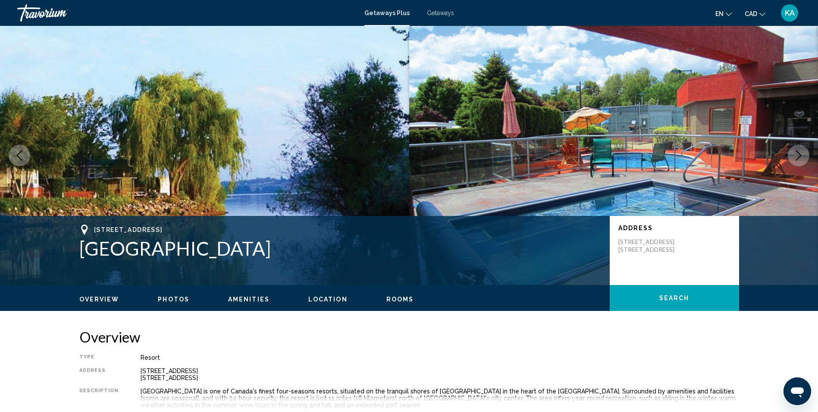
click at [799, 154] on icon "Next image" at bounding box center [799, 155] width 10 height 10
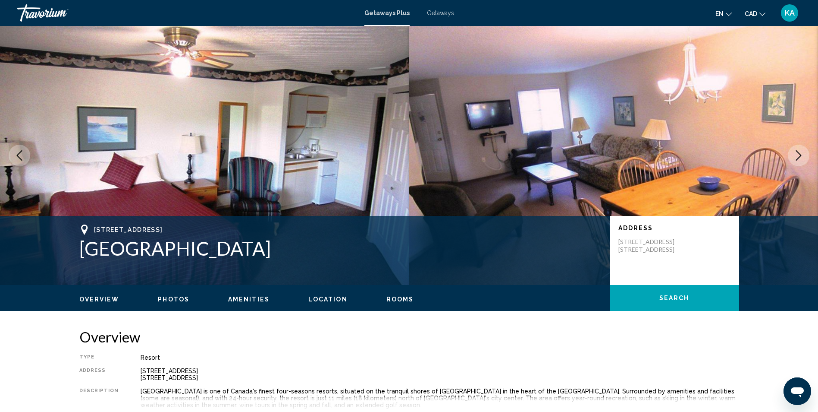
click at [799, 154] on icon "Next image" at bounding box center [799, 155] width 10 height 10
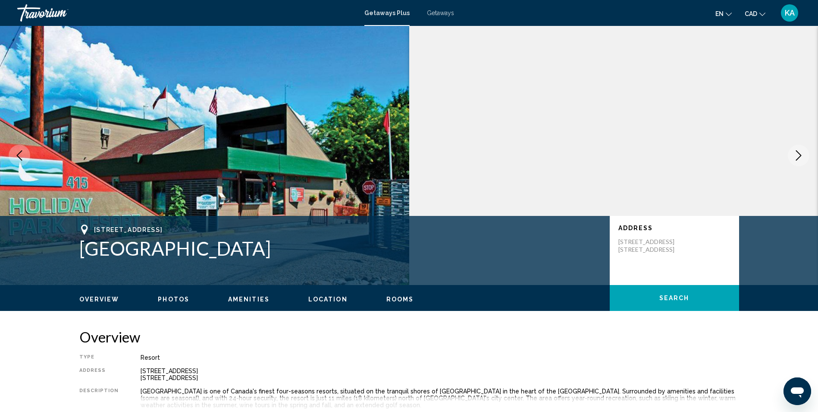
drag, startPoint x: 799, startPoint y: 154, endPoint x: 794, endPoint y: 148, distance: 7.9
click at [794, 148] on button "Next image" at bounding box center [799, 156] width 22 height 22
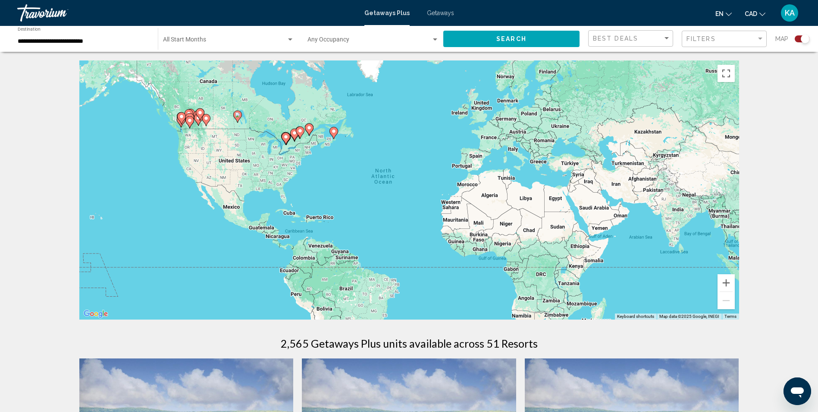
click at [110, 40] on input "**********" at bounding box center [84, 41] width 132 height 7
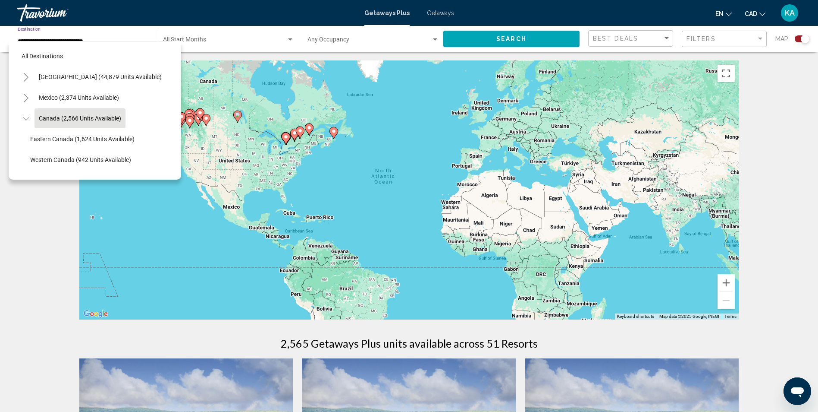
scroll to position [13, 0]
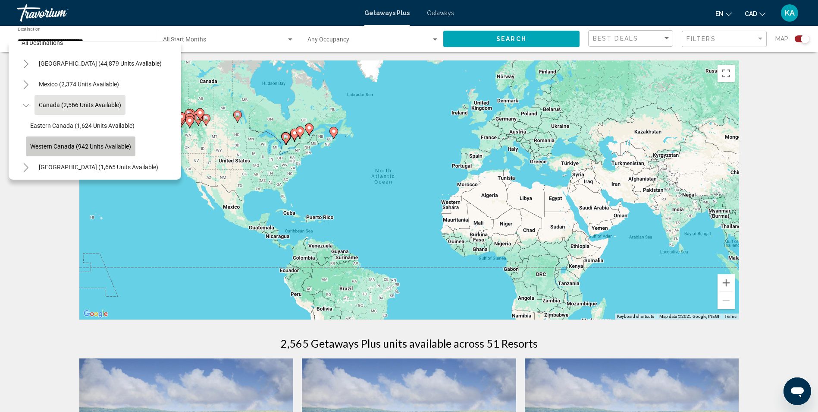
click at [117, 144] on span "Western Canada (942 units available)" at bounding box center [80, 146] width 101 height 7
type input "**********"
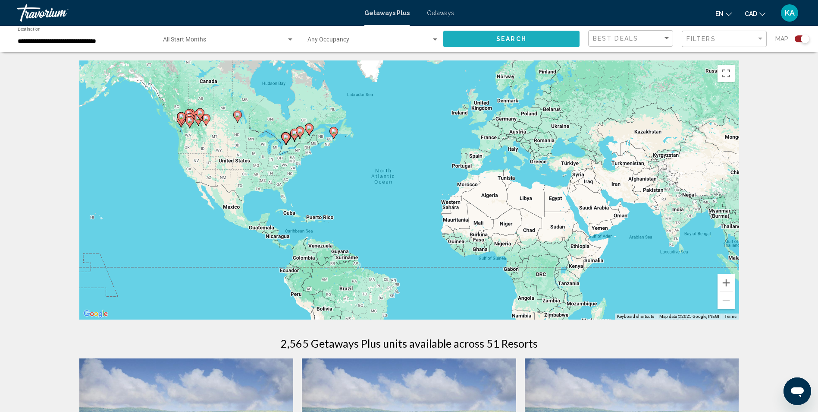
click at [490, 41] on button "Search" at bounding box center [511, 39] width 136 height 16
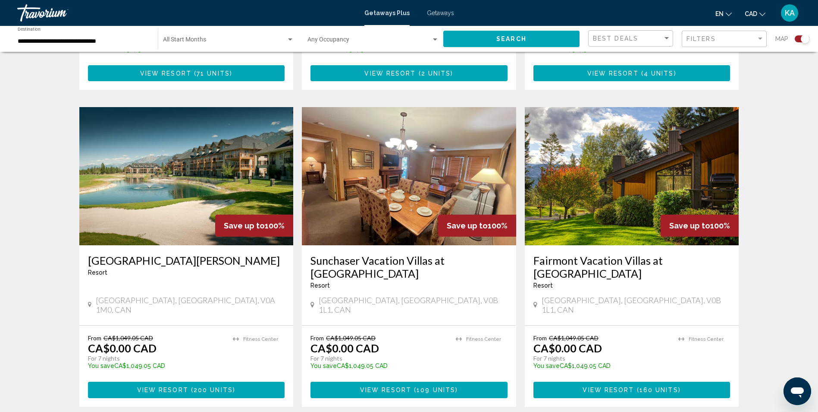
scroll to position [543, 0]
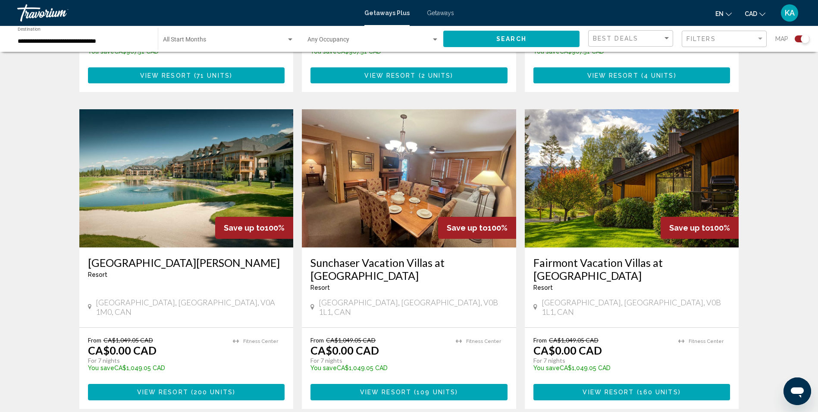
click at [619, 213] on img "Main content" at bounding box center [632, 178] width 214 height 138
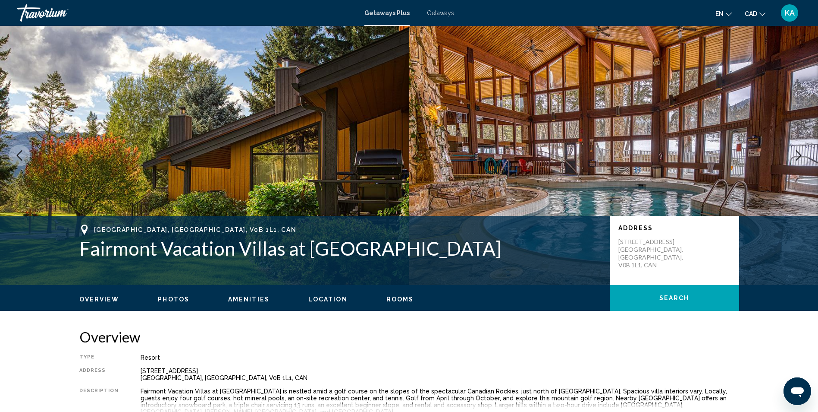
click at [798, 155] on icon "Next image" at bounding box center [799, 155] width 10 height 10
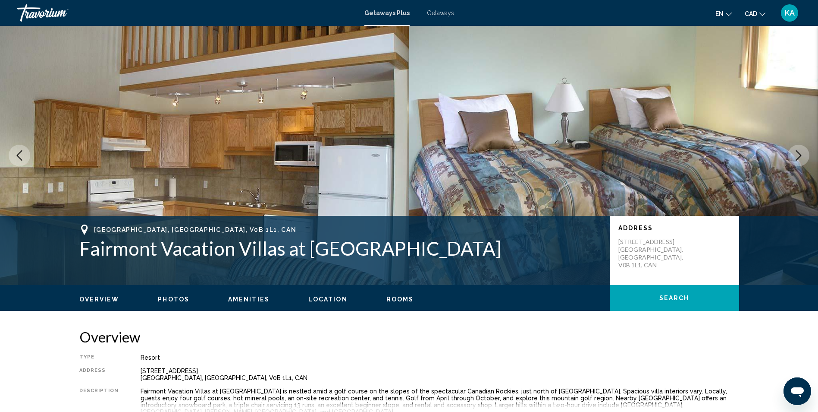
click at [798, 155] on icon "Next image" at bounding box center [799, 155] width 10 height 10
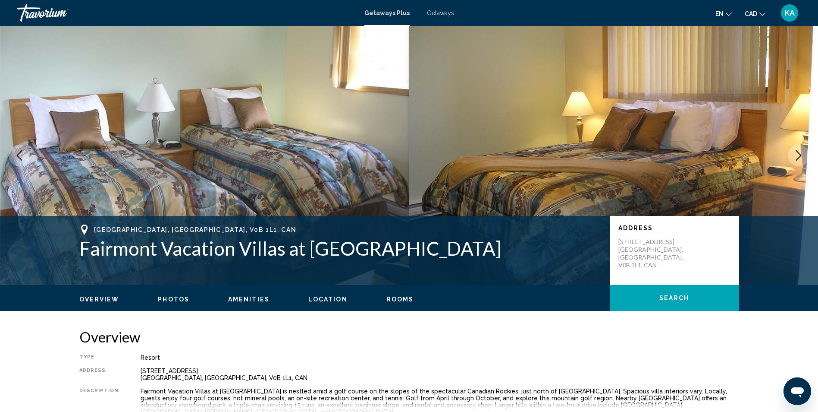
click at [798, 155] on icon "Next image" at bounding box center [799, 155] width 10 height 10
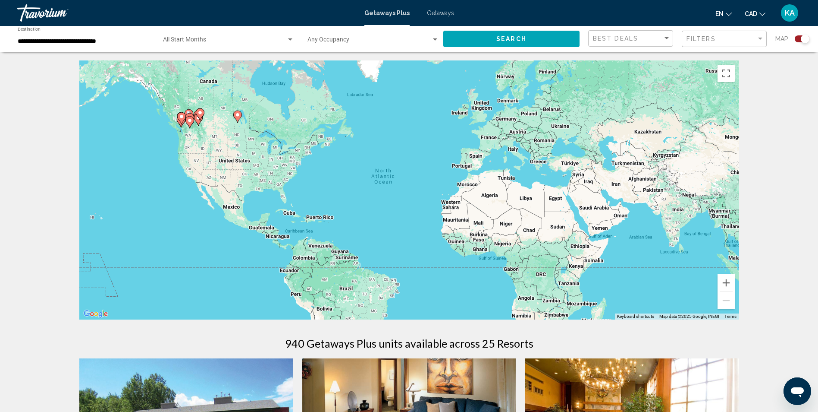
click at [123, 40] on input "**********" at bounding box center [84, 41] width 132 height 7
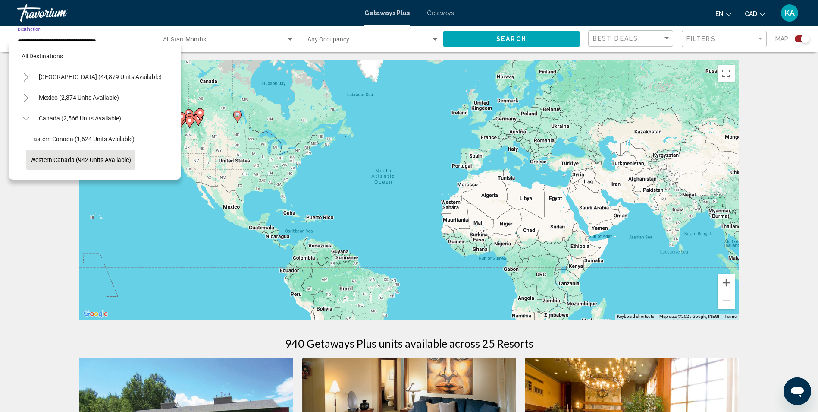
scroll to position [55, 0]
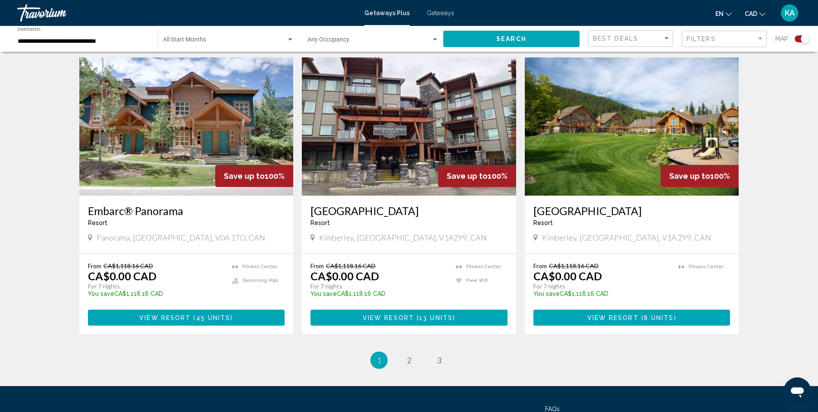
scroll to position [1236, 0]
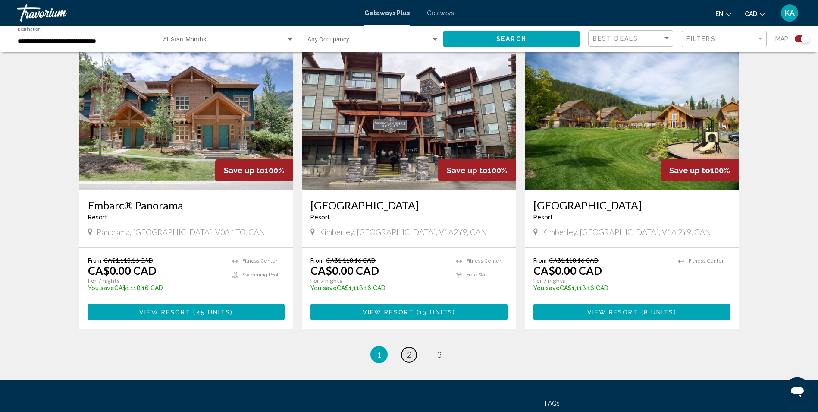
click at [407, 349] on span "2" at bounding box center [409, 353] width 4 height 9
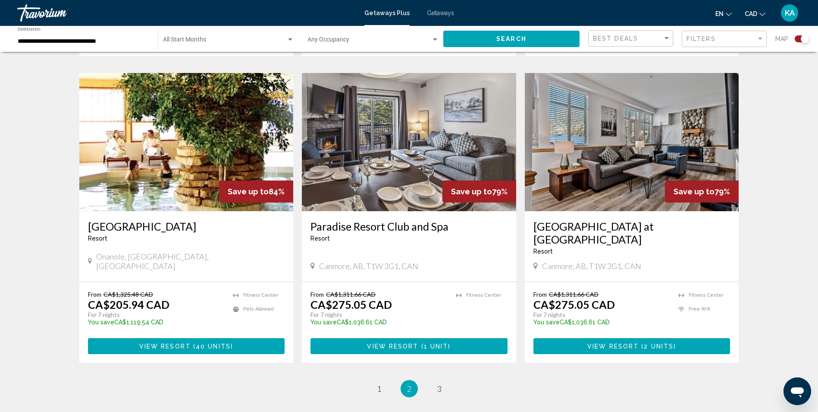
scroll to position [1288, 0]
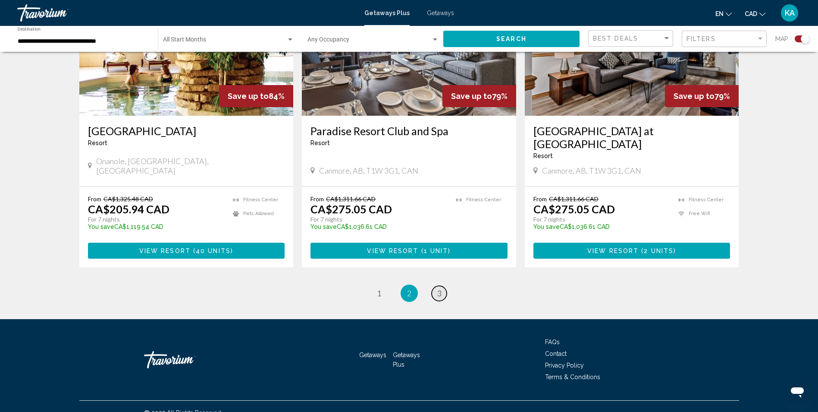
click at [439, 288] on span "3" at bounding box center [439, 292] width 4 height 9
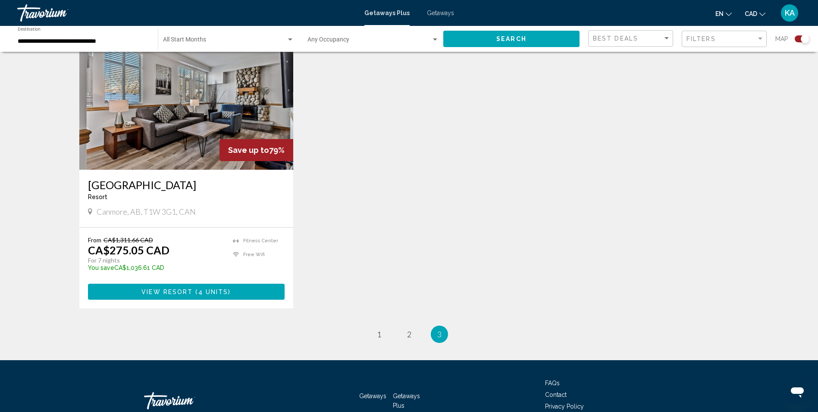
scroll to position [335, 0]
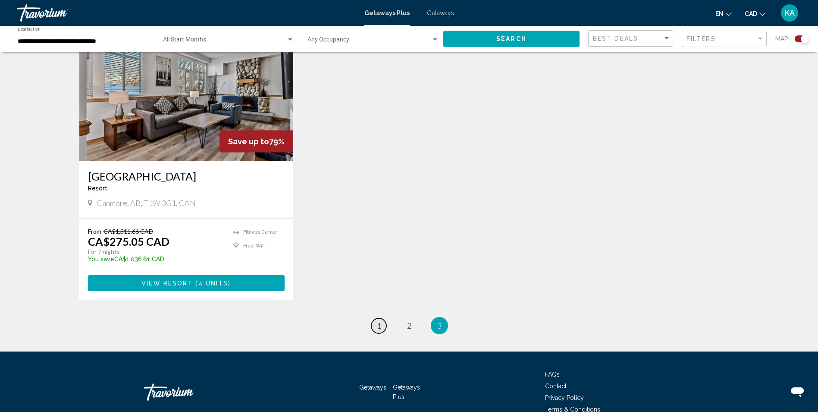
click at [377, 324] on span "1" at bounding box center [379, 325] width 4 height 9
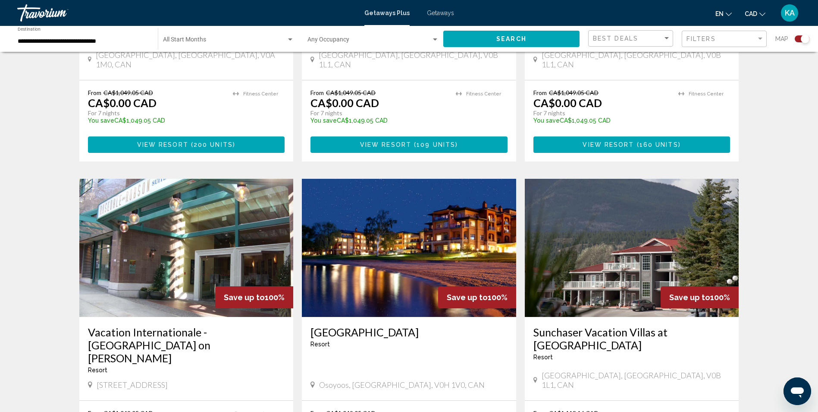
scroll to position [824, 0]
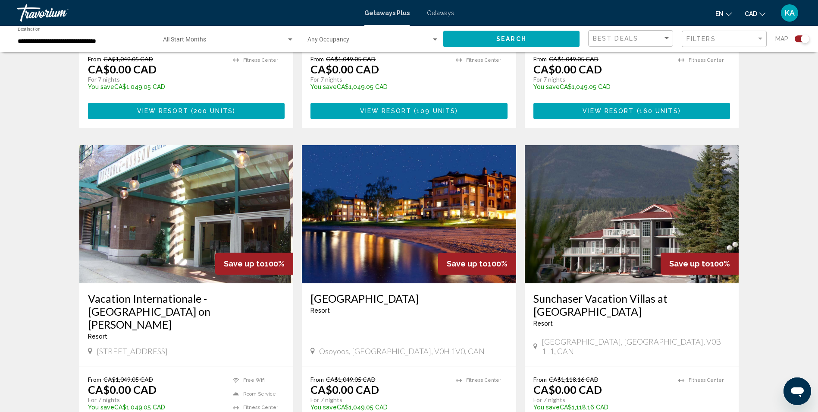
click at [376, 292] on h3 "[GEOGRAPHIC_DATA]" at bounding box center [409, 298] width 197 height 13
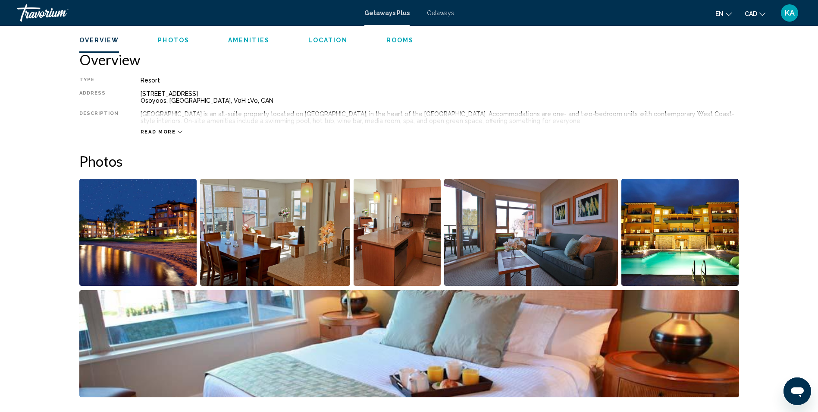
scroll to position [293, 0]
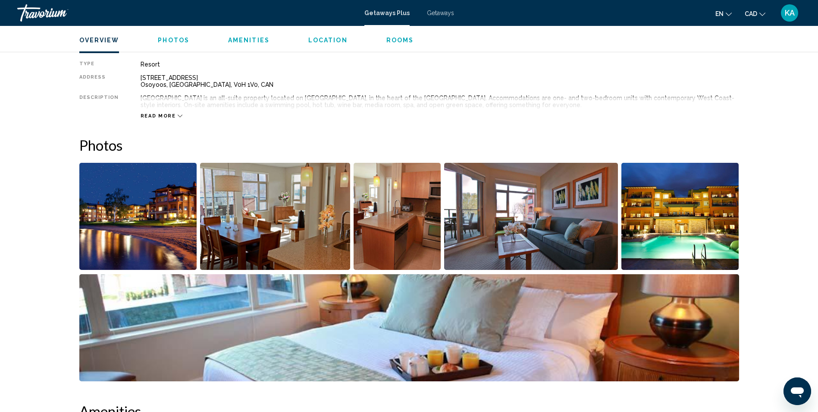
click at [286, 230] on img "Open full-screen image slider" at bounding box center [275, 216] width 150 height 107
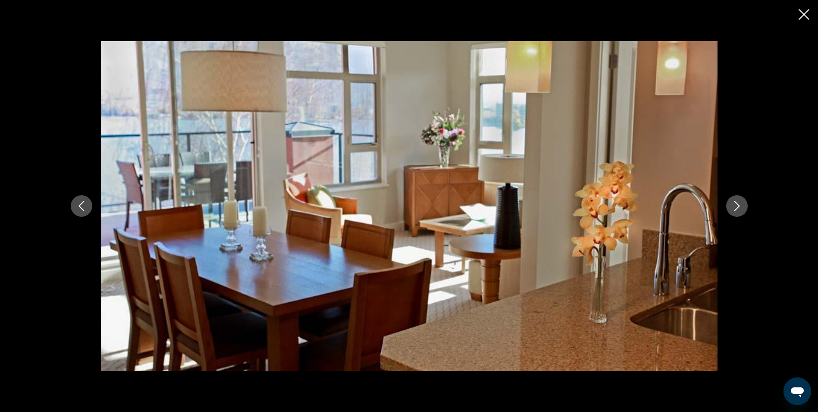
click at [735, 208] on icon "Next image" at bounding box center [737, 206] width 10 height 10
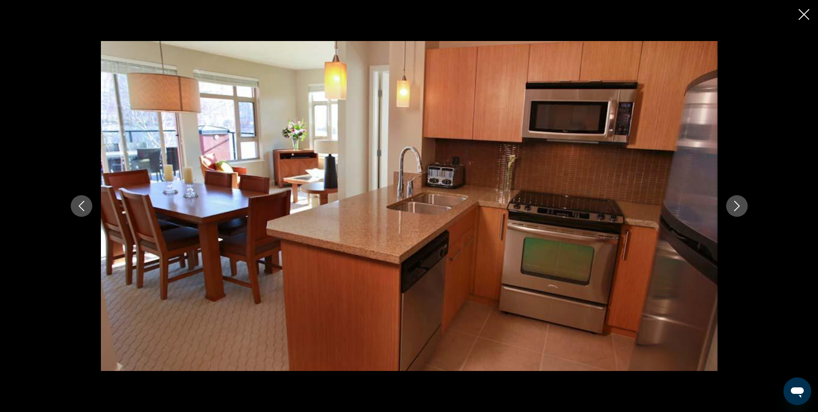
click at [735, 208] on icon "Next image" at bounding box center [737, 206] width 10 height 10
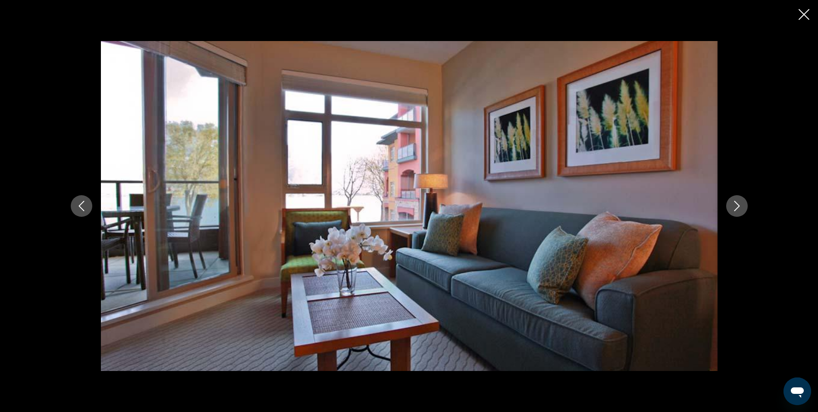
click at [735, 208] on icon "Next image" at bounding box center [737, 206] width 10 height 10
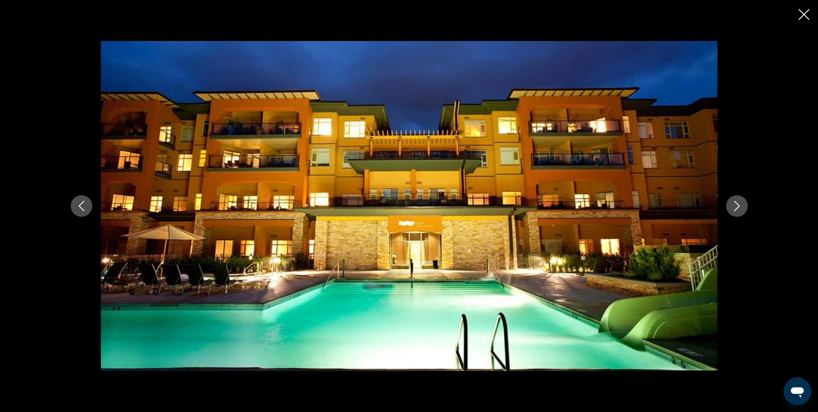
click at [735, 208] on icon "Next image" at bounding box center [737, 206] width 10 height 10
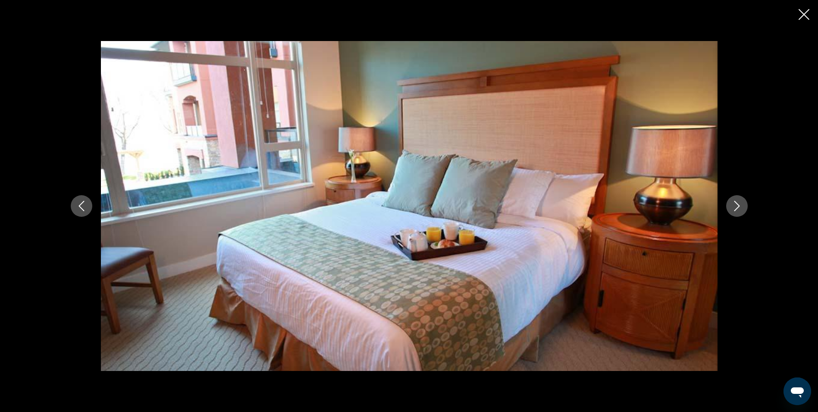
click at [735, 208] on icon "Next image" at bounding box center [737, 206] width 10 height 10
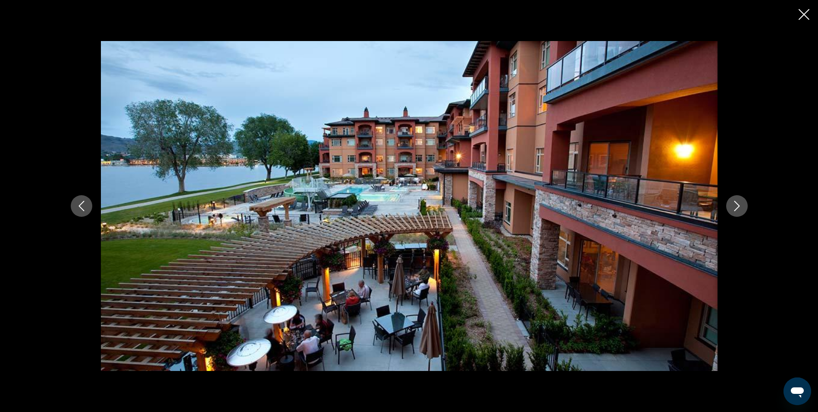
click at [735, 208] on icon "Next image" at bounding box center [737, 206] width 10 height 10
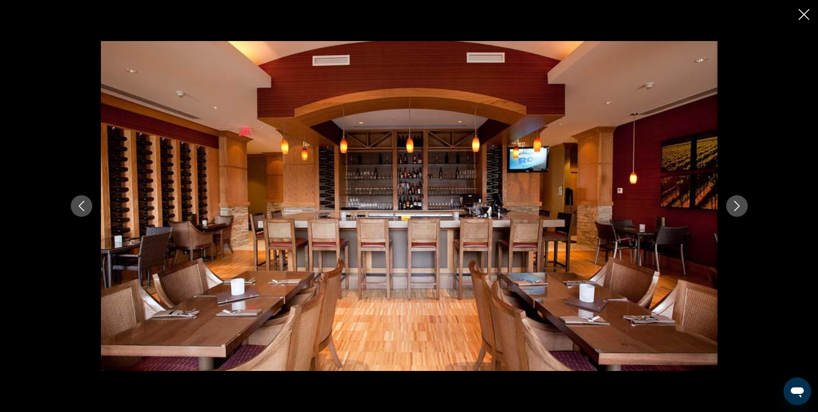
click at [735, 208] on icon "Next image" at bounding box center [737, 206] width 10 height 10
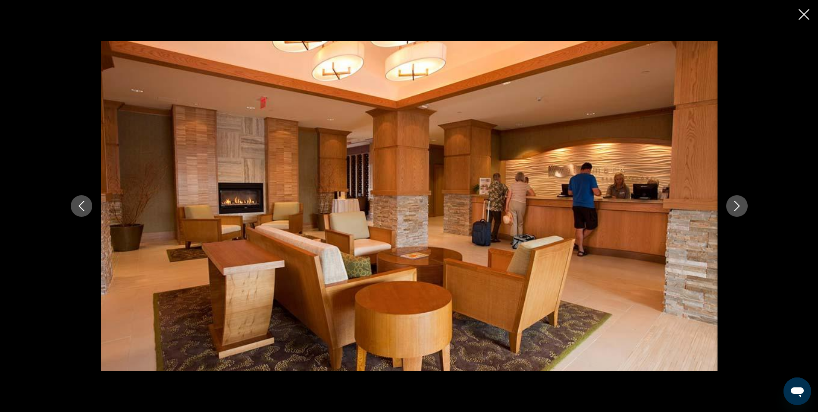
click at [735, 208] on icon "Next image" at bounding box center [737, 206] width 10 height 10
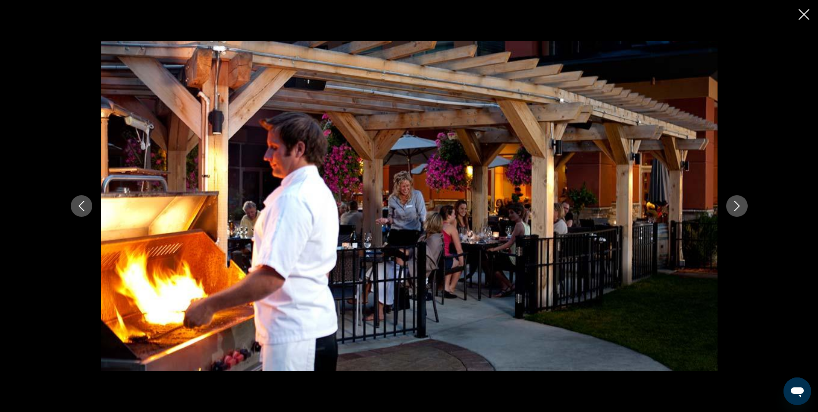
click at [735, 208] on icon "Next image" at bounding box center [737, 206] width 10 height 10
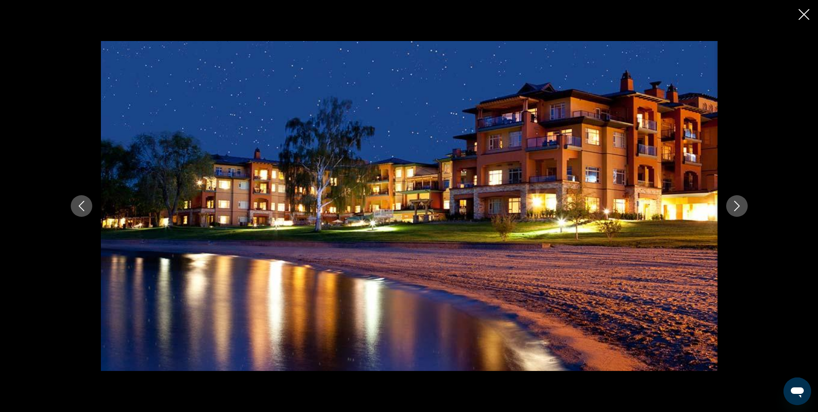
click at [805, 15] on icon "Close slideshow" at bounding box center [804, 14] width 11 height 11
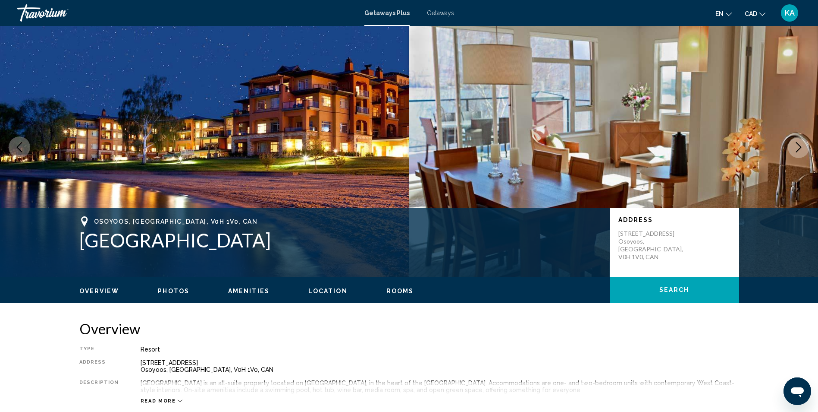
scroll to position [0, 0]
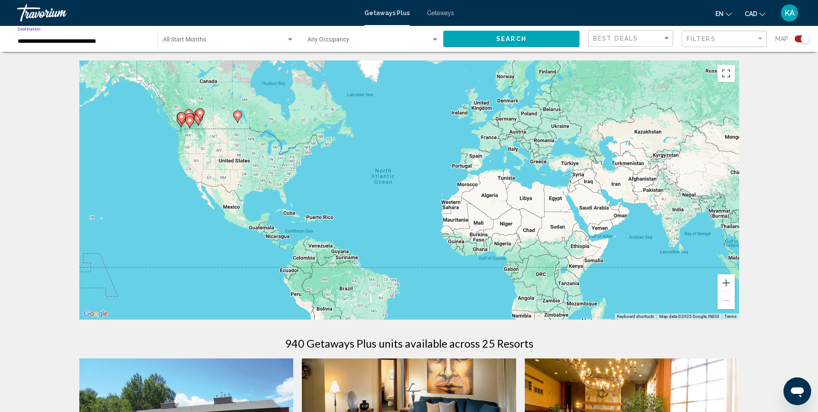
click at [91, 41] on input "**********" at bounding box center [84, 41] width 132 height 7
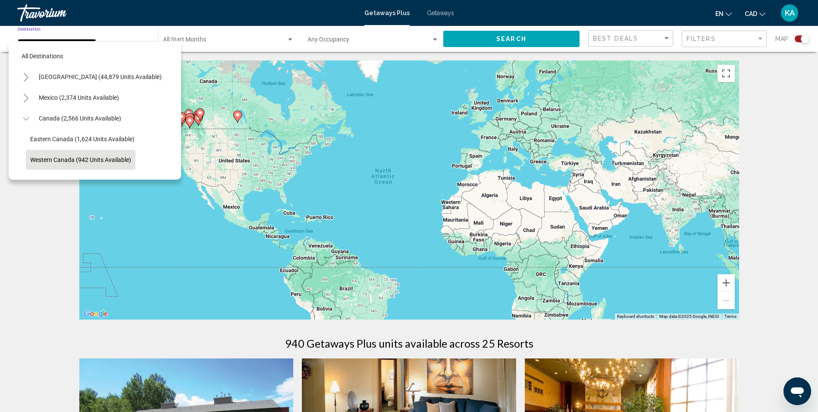
scroll to position [55, 0]
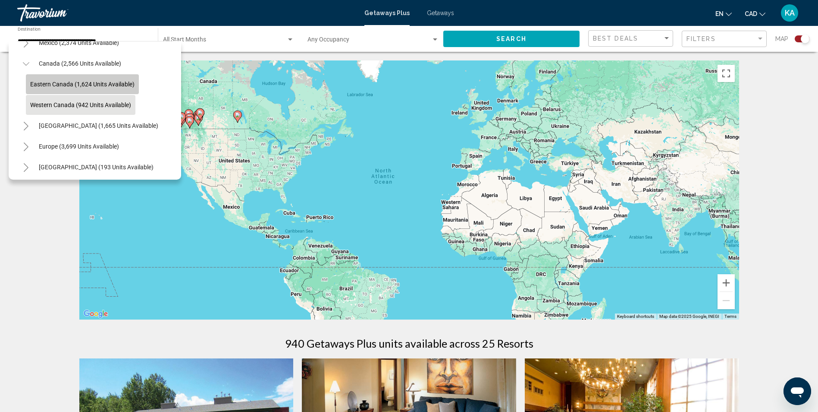
click at [94, 81] on span "Eastern Canada (1,624 units available)" at bounding box center [82, 84] width 104 height 7
type input "**********"
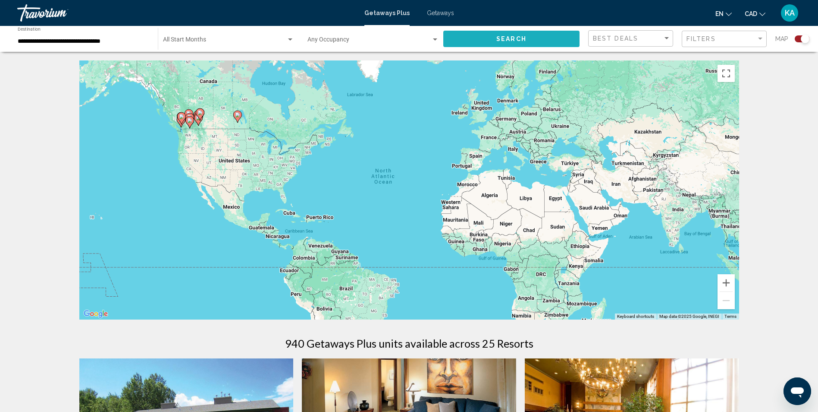
click at [476, 38] on button "Search" at bounding box center [511, 39] width 136 height 16
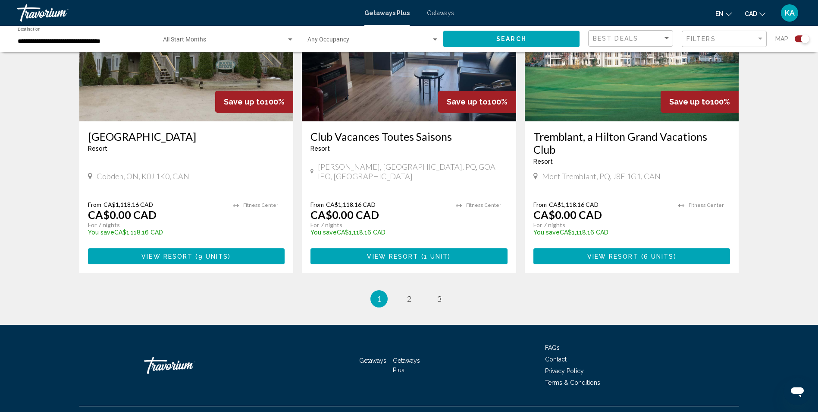
scroll to position [1301, 0]
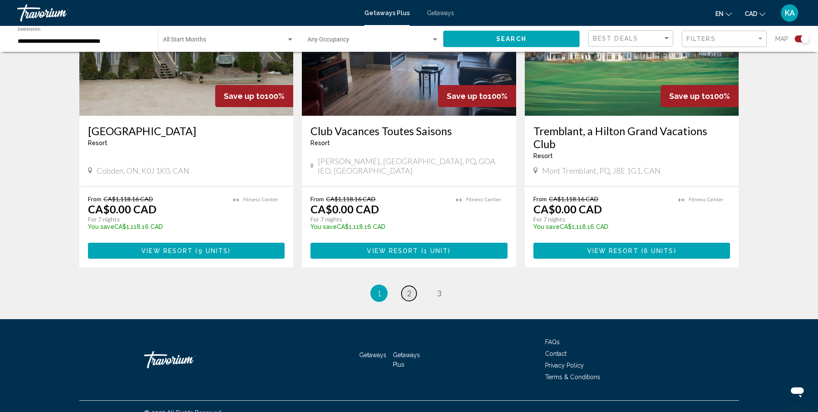
click at [409, 288] on span "2" at bounding box center [409, 292] width 4 height 9
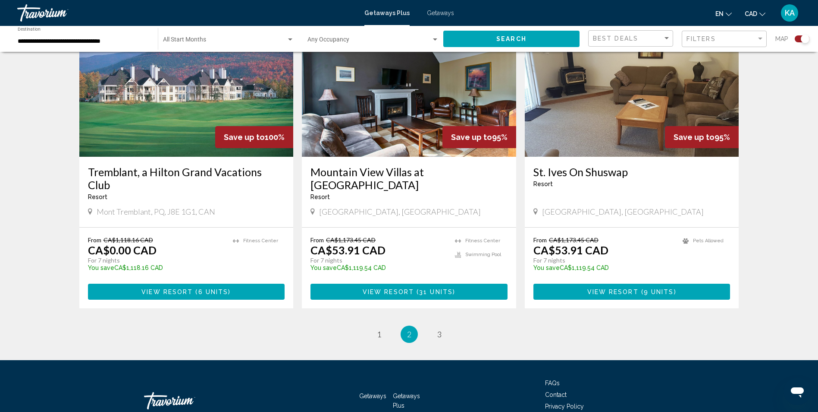
scroll to position [1275, 0]
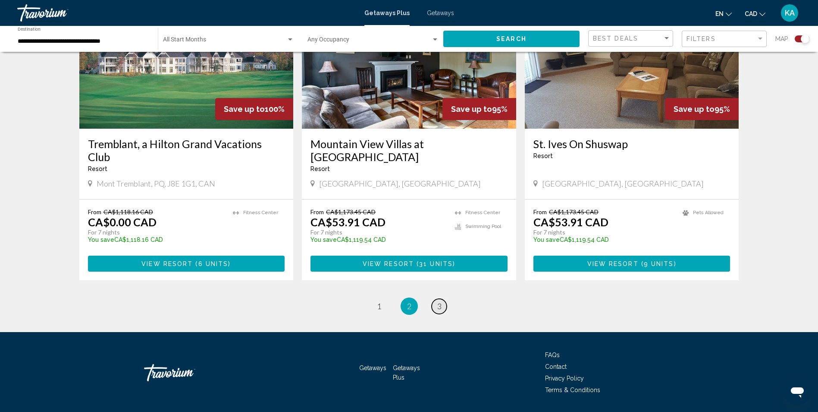
click at [439, 299] on link "page 3" at bounding box center [439, 306] width 15 height 15
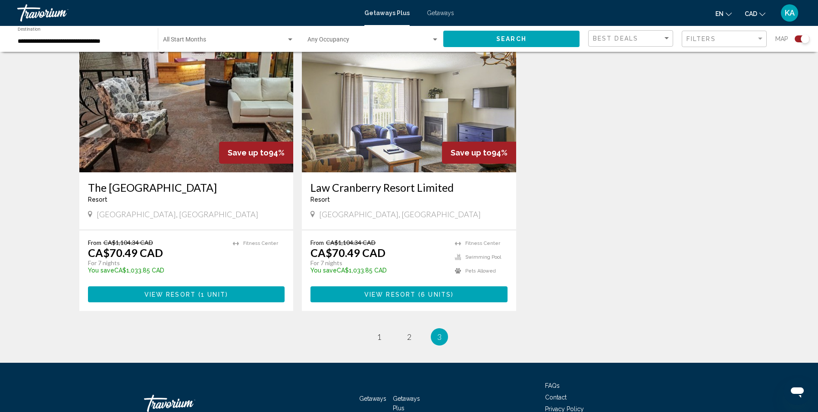
scroll to position [380, 0]
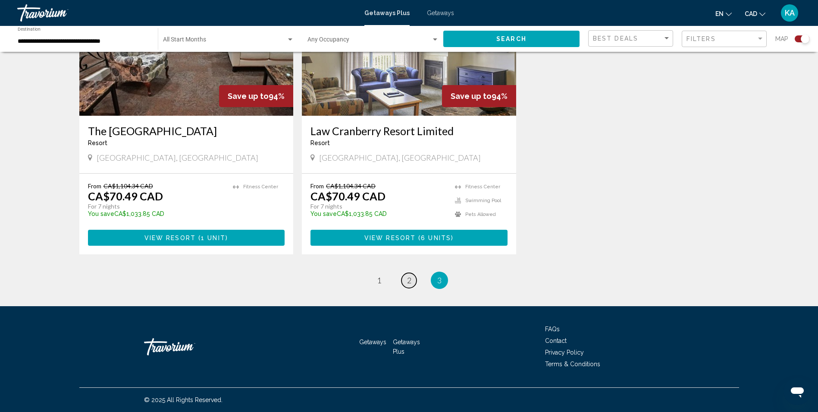
click at [404, 280] on link "page 2" at bounding box center [409, 280] width 15 height 15
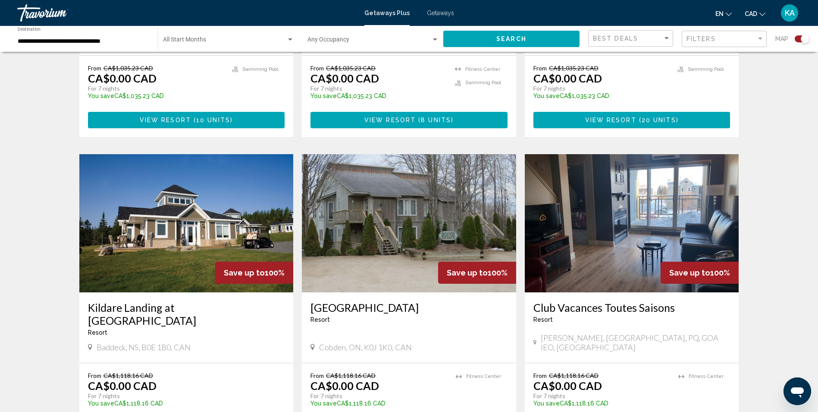
scroll to position [916, 0]
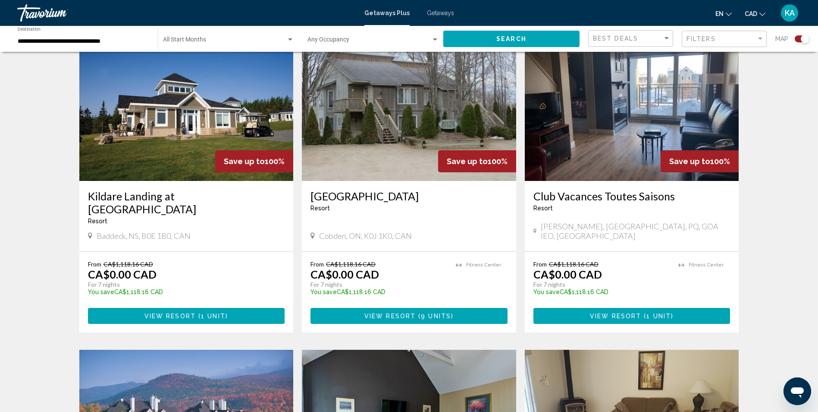
click at [368, 200] on h3 "[GEOGRAPHIC_DATA]" at bounding box center [409, 195] width 197 height 13
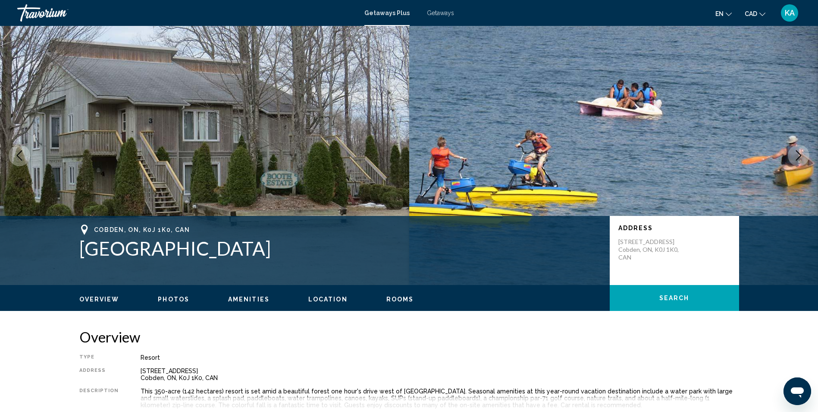
click at [795, 155] on icon "Next image" at bounding box center [799, 155] width 10 height 10
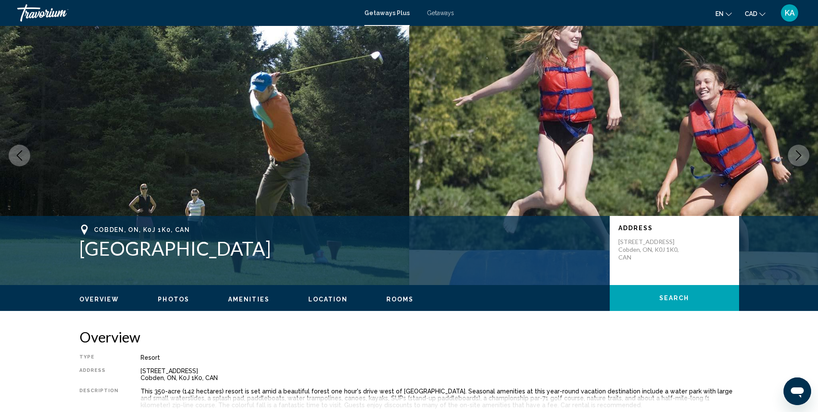
click at [795, 155] on icon "Next image" at bounding box center [799, 155] width 10 height 10
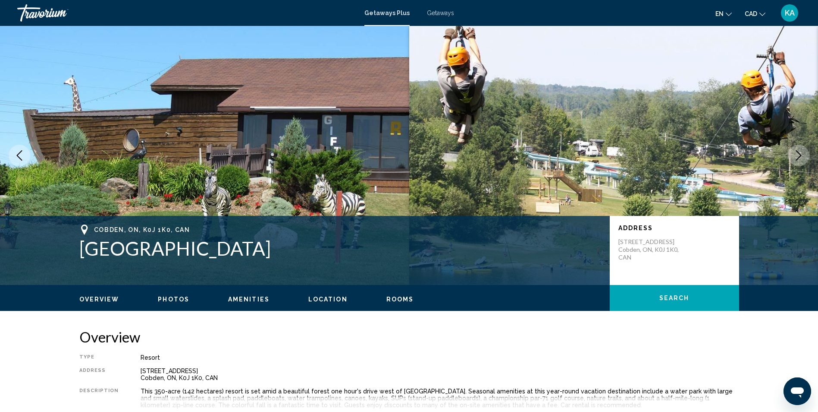
click at [795, 155] on icon "Next image" at bounding box center [799, 155] width 10 height 10
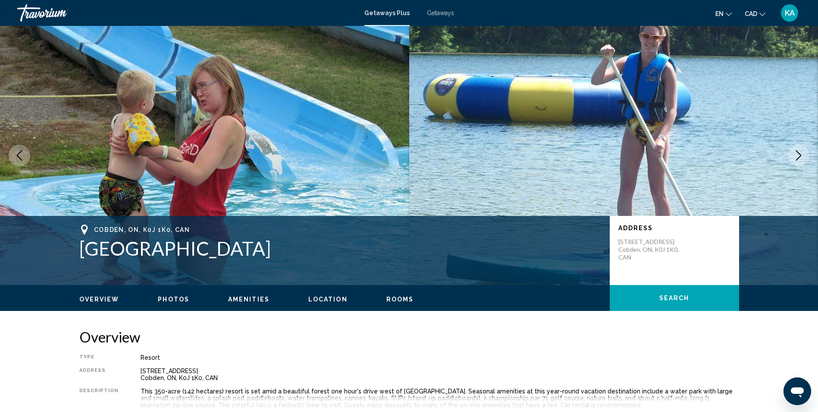
click at [795, 155] on icon "Next image" at bounding box center [799, 155] width 10 height 10
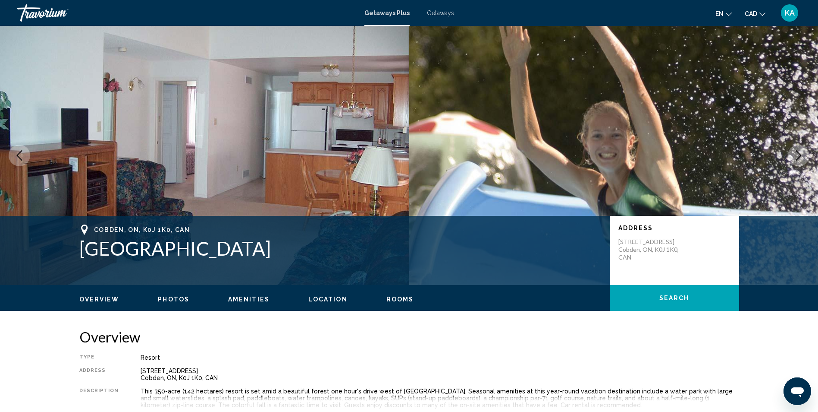
click at [795, 155] on icon "Next image" at bounding box center [799, 155] width 10 height 10
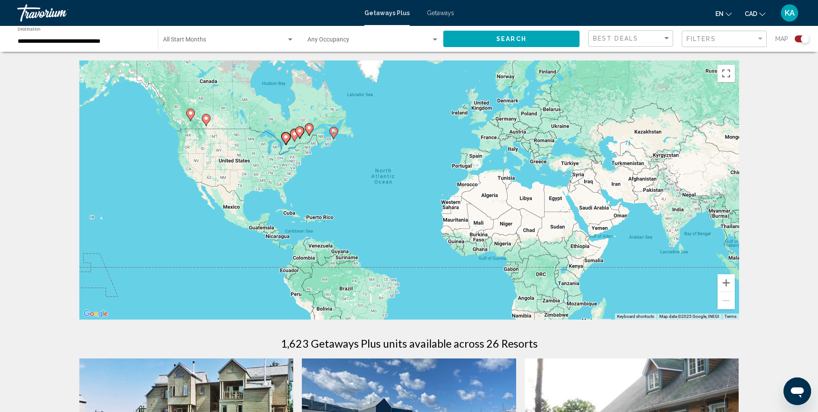
click at [52, 38] on input "**********" at bounding box center [84, 41] width 132 height 7
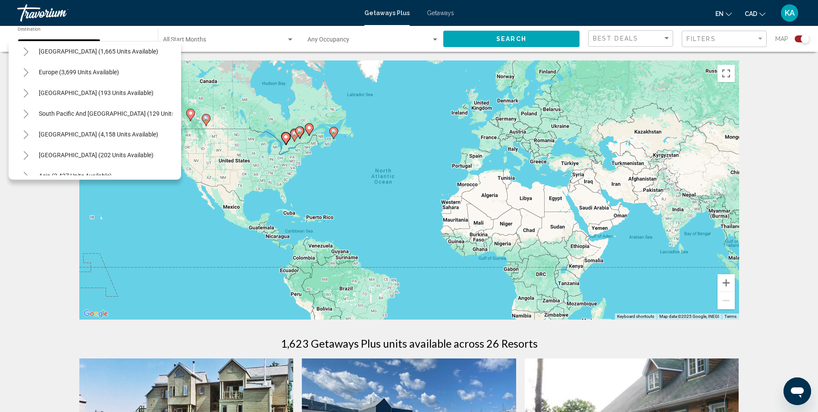
scroll to position [130, 0]
click at [54, 79] on button "Europe (3,699 units available)" at bounding box center [79, 71] width 89 height 20
type input "**********"
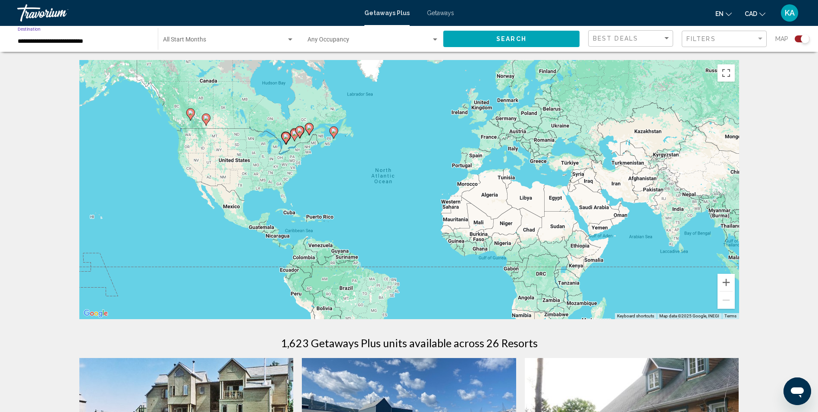
scroll to position [0, 0]
click at [512, 37] on span "Search" at bounding box center [512, 39] width 30 height 7
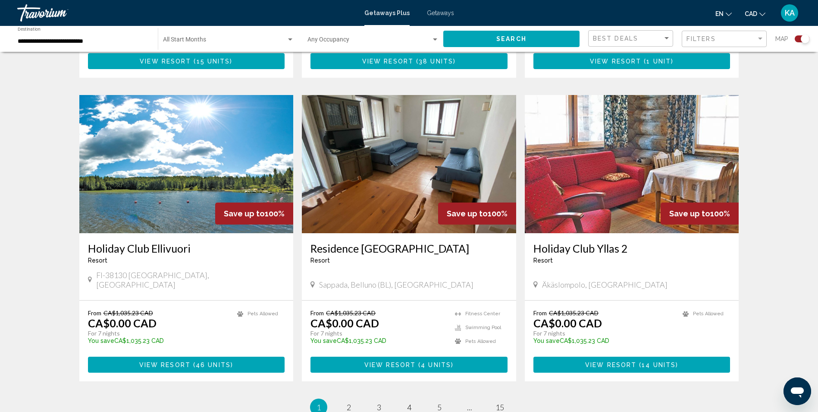
scroll to position [1208, 0]
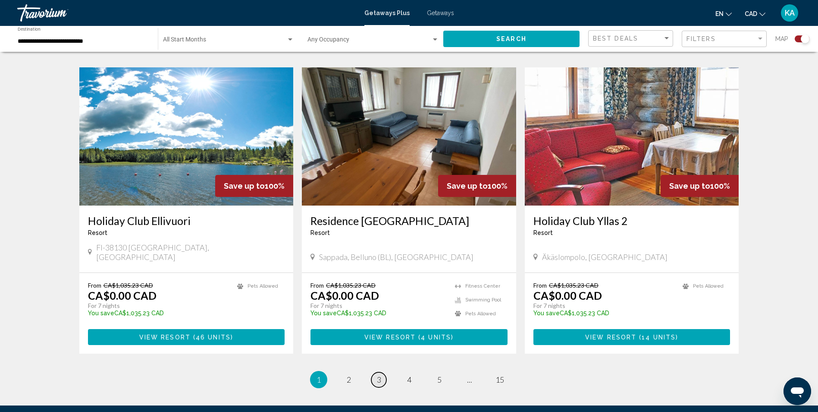
click at [384, 372] on link "page 3" at bounding box center [378, 379] width 15 height 15
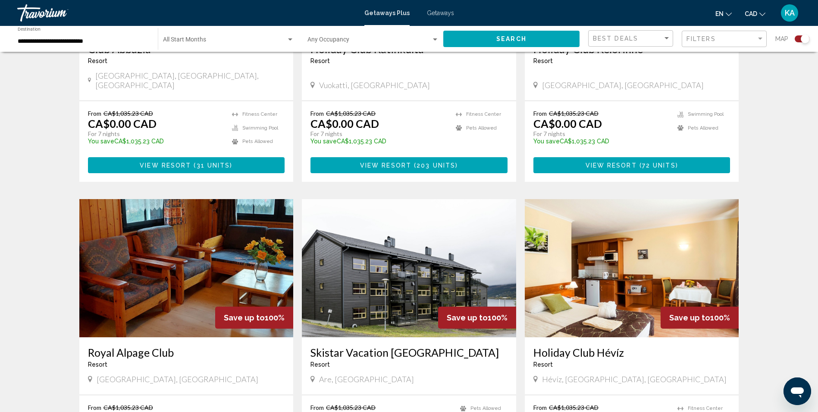
scroll to position [1104, 0]
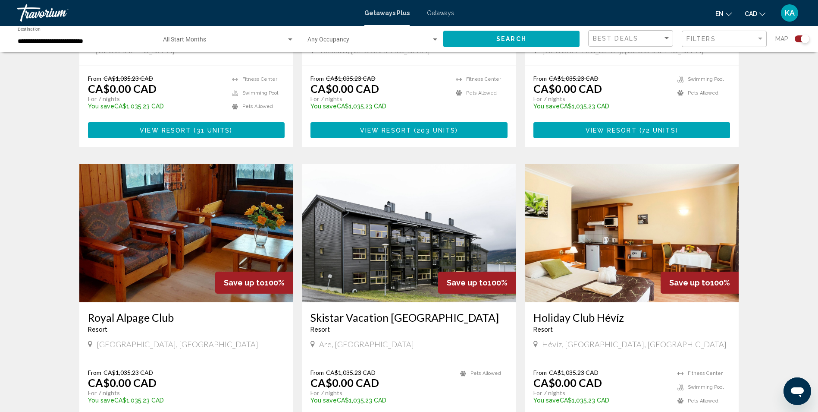
click at [104, 44] on input "**********" at bounding box center [84, 41] width 132 height 7
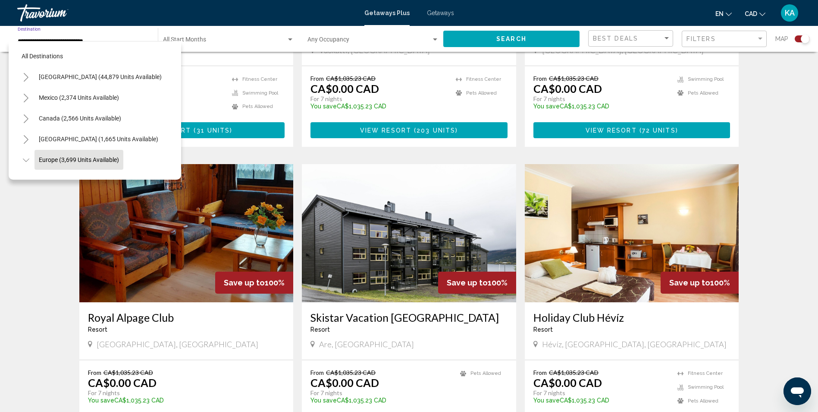
scroll to position [55, 0]
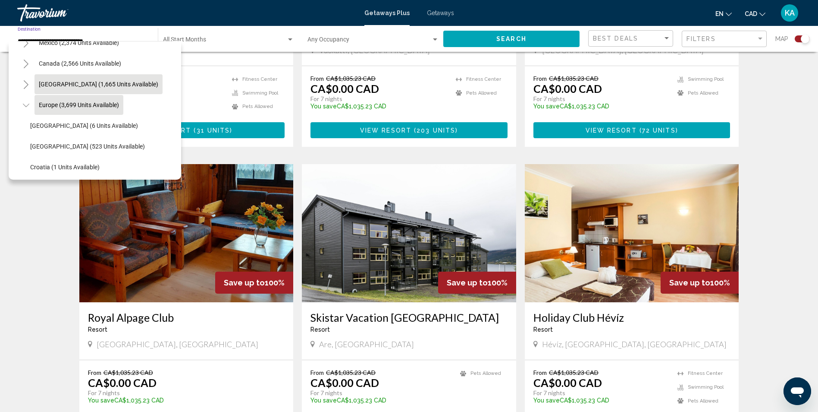
click at [113, 81] on span "[GEOGRAPHIC_DATA] (1,665 units available)" at bounding box center [98, 84] width 119 height 7
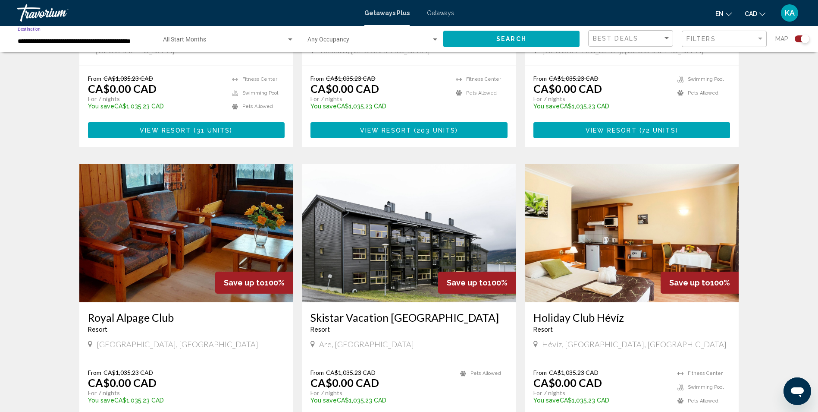
click at [131, 38] on input "**********" at bounding box center [84, 41] width 132 height 7
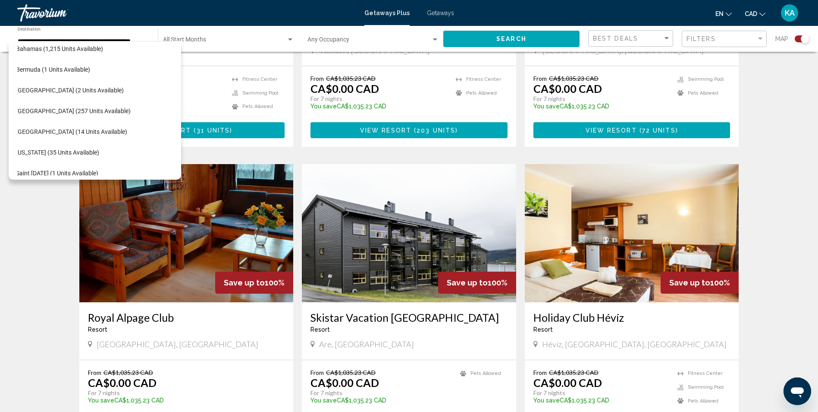
scroll to position [160, 14]
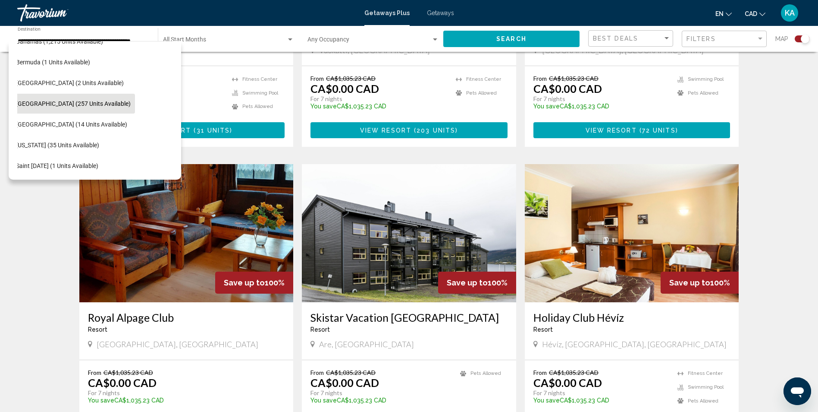
click at [50, 107] on span "[GEOGRAPHIC_DATA] (257 units available)" at bounding box center [73, 103] width 115 height 7
type input "**********"
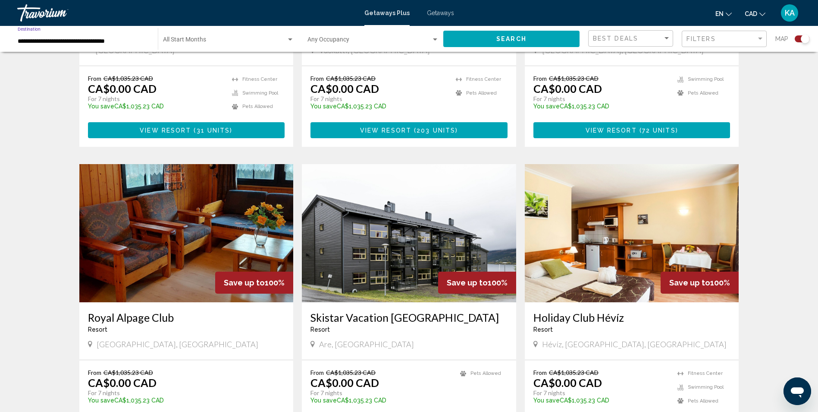
click at [534, 45] on button "Search" at bounding box center [511, 39] width 136 height 16
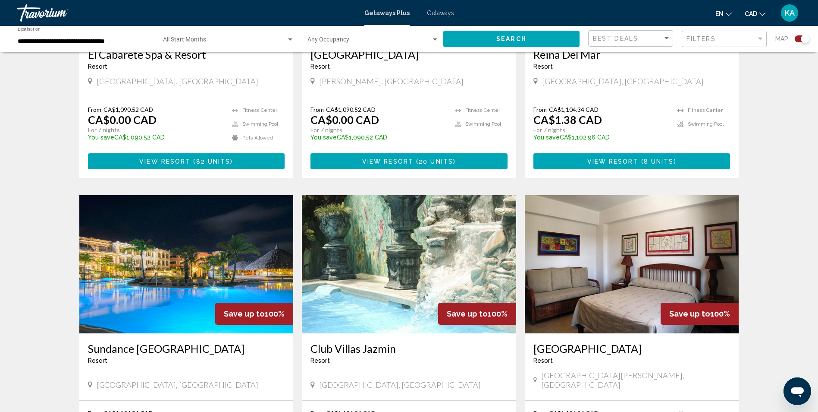
scroll to position [524, 0]
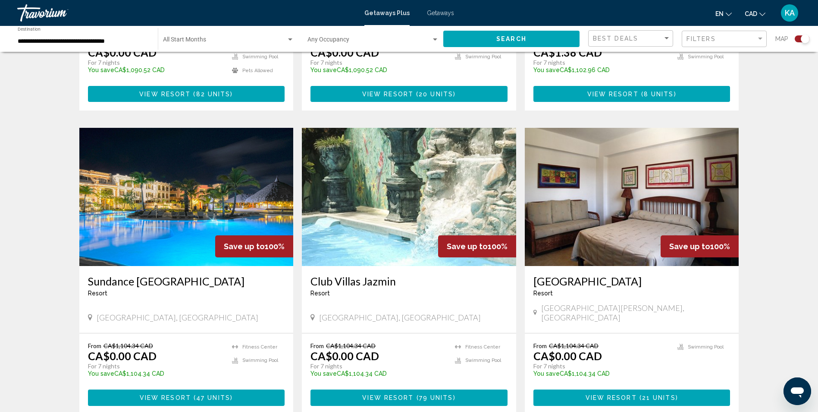
click at [145, 206] on img "Main content" at bounding box center [186, 197] width 214 height 138
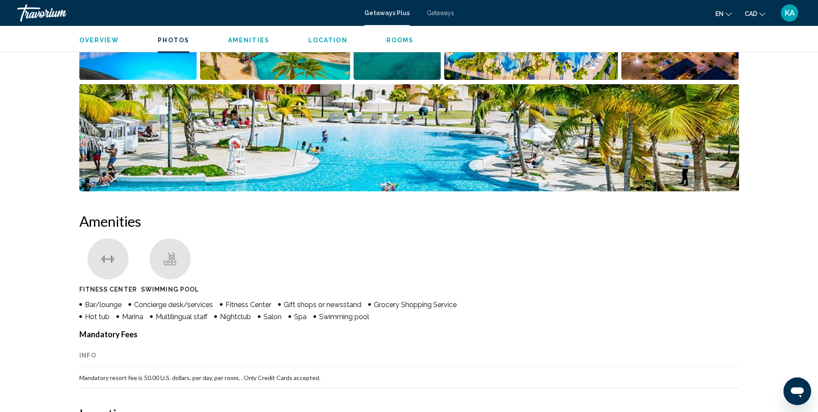
scroll to position [604, 0]
